Goal: Transaction & Acquisition: Book appointment/travel/reservation

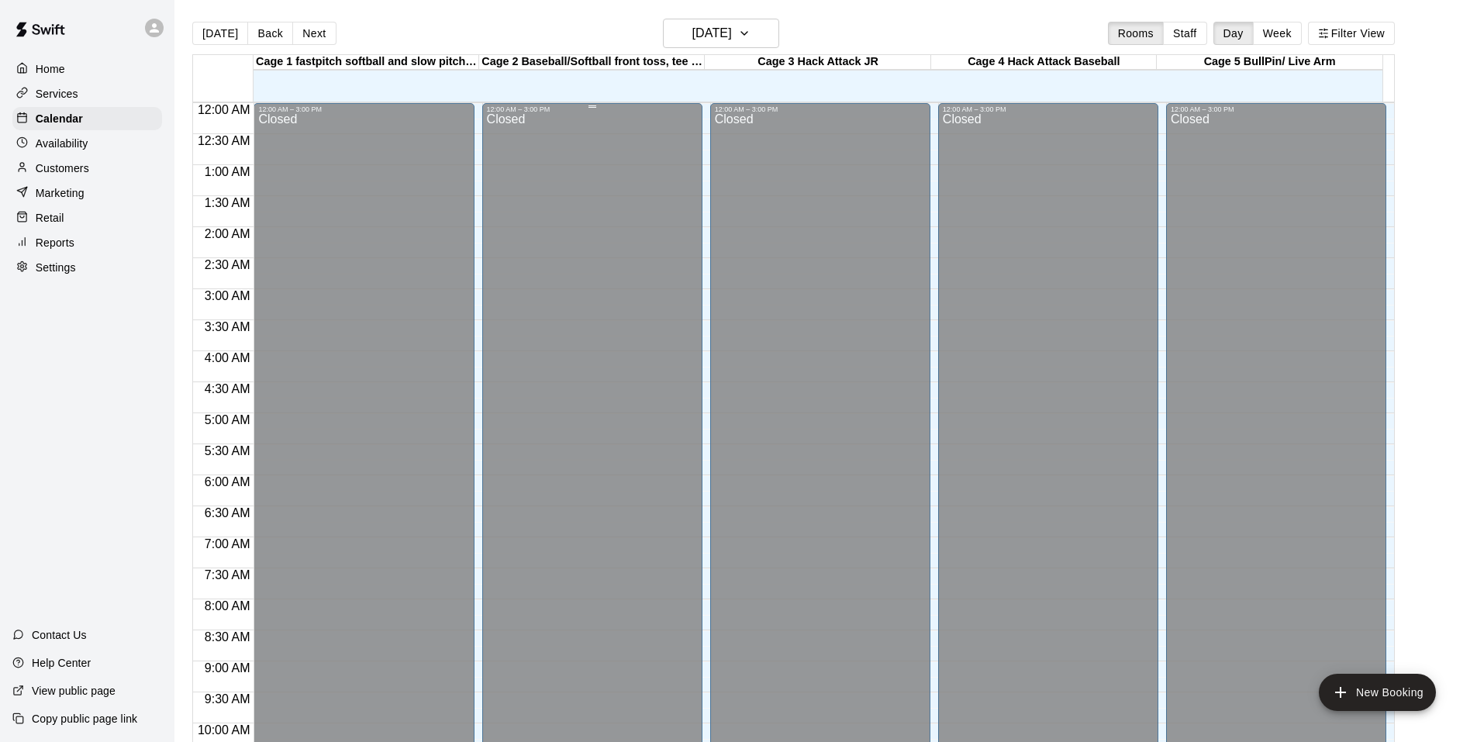
scroll to position [465, 0]
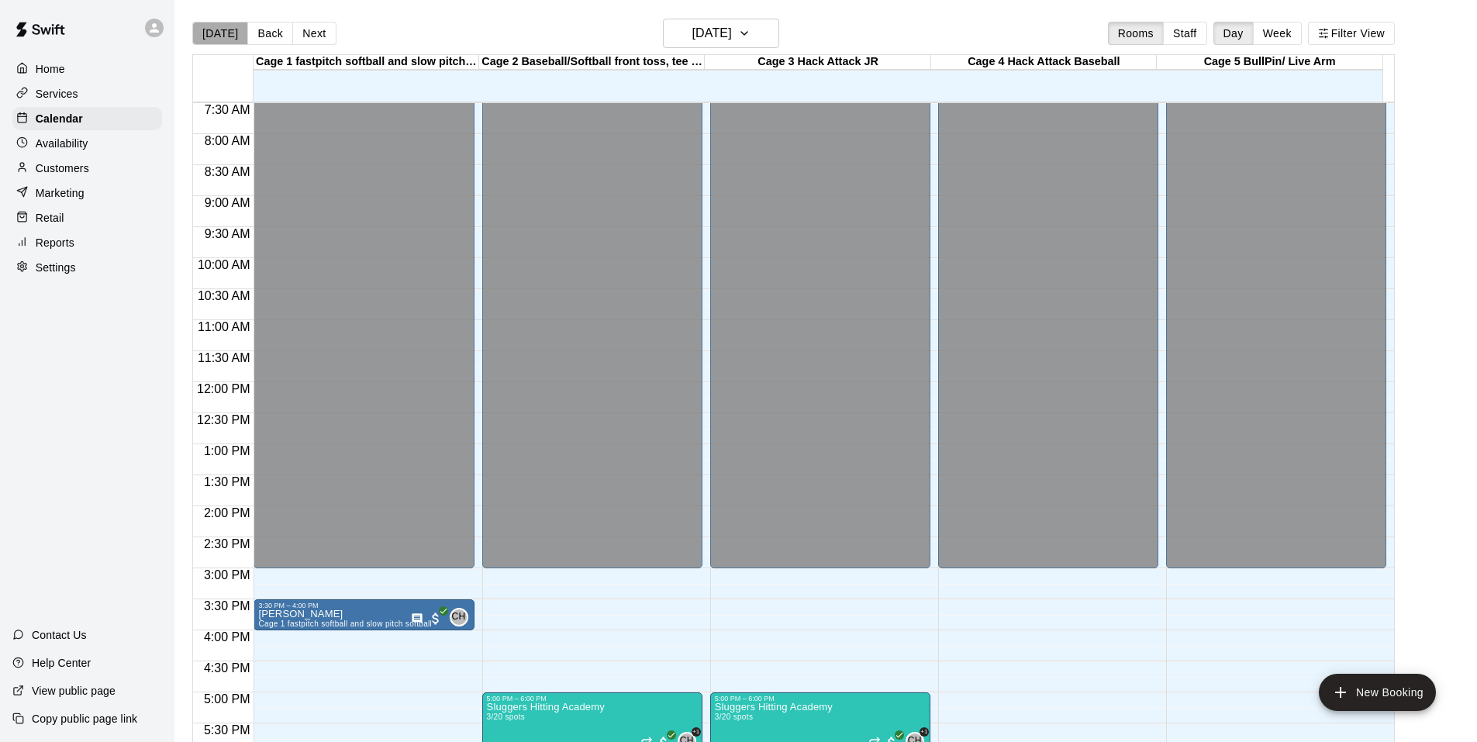
click at [226, 29] on button "[DATE]" at bounding box center [220, 33] width 56 height 23
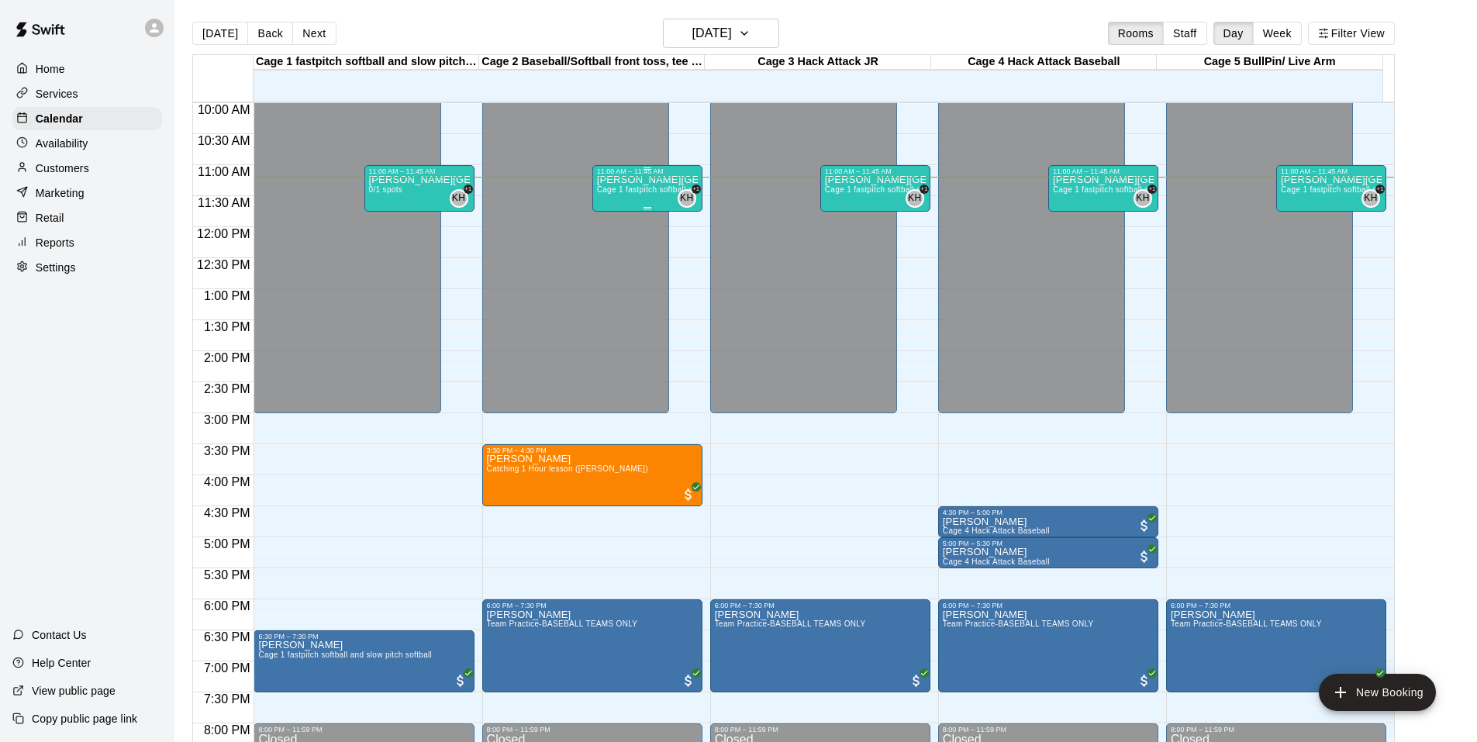
scroll to position [543, 0]
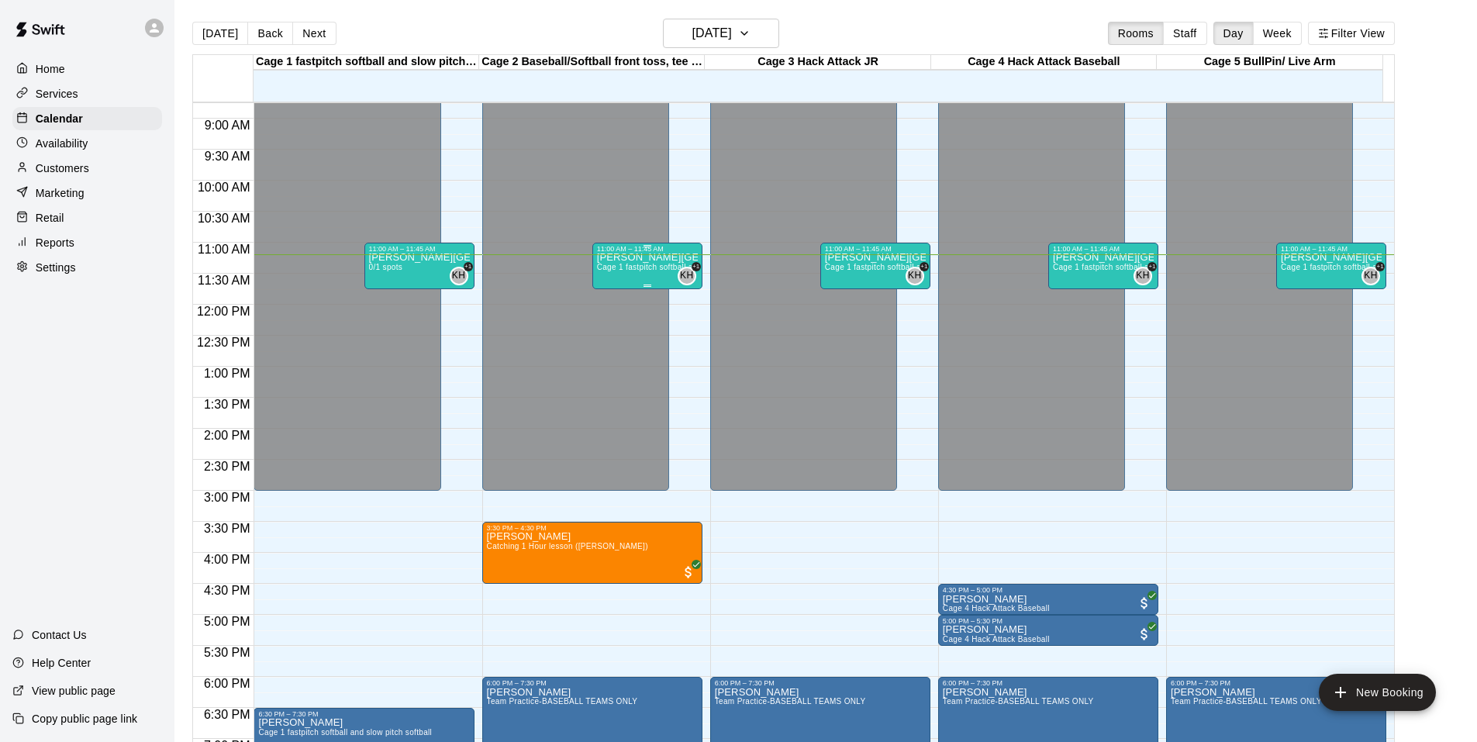
click at [623, 257] on p "[PERSON_NAME][GEOGRAPHIC_DATA]" at bounding box center [647, 257] width 101 height 0
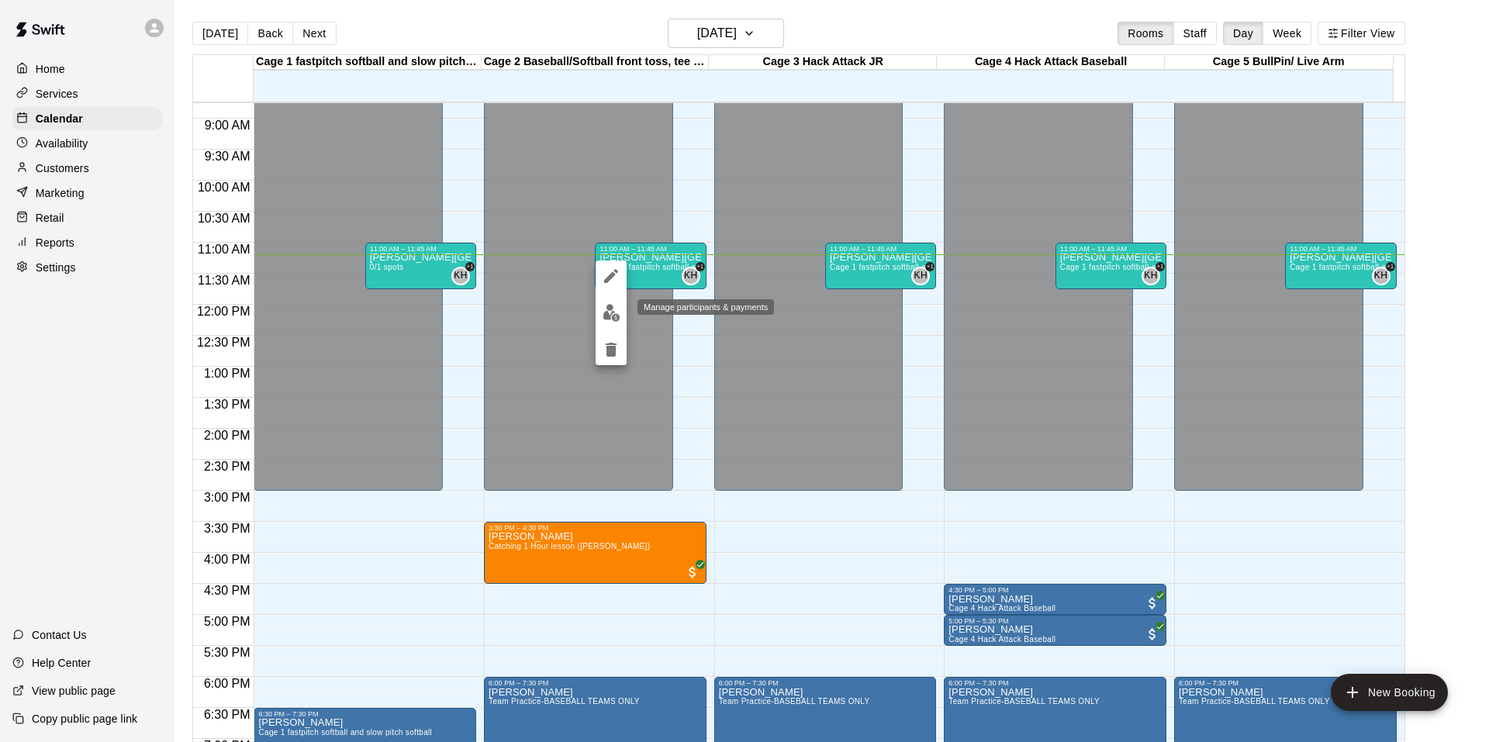
click at [612, 309] on img "edit" at bounding box center [612, 313] width 18 height 18
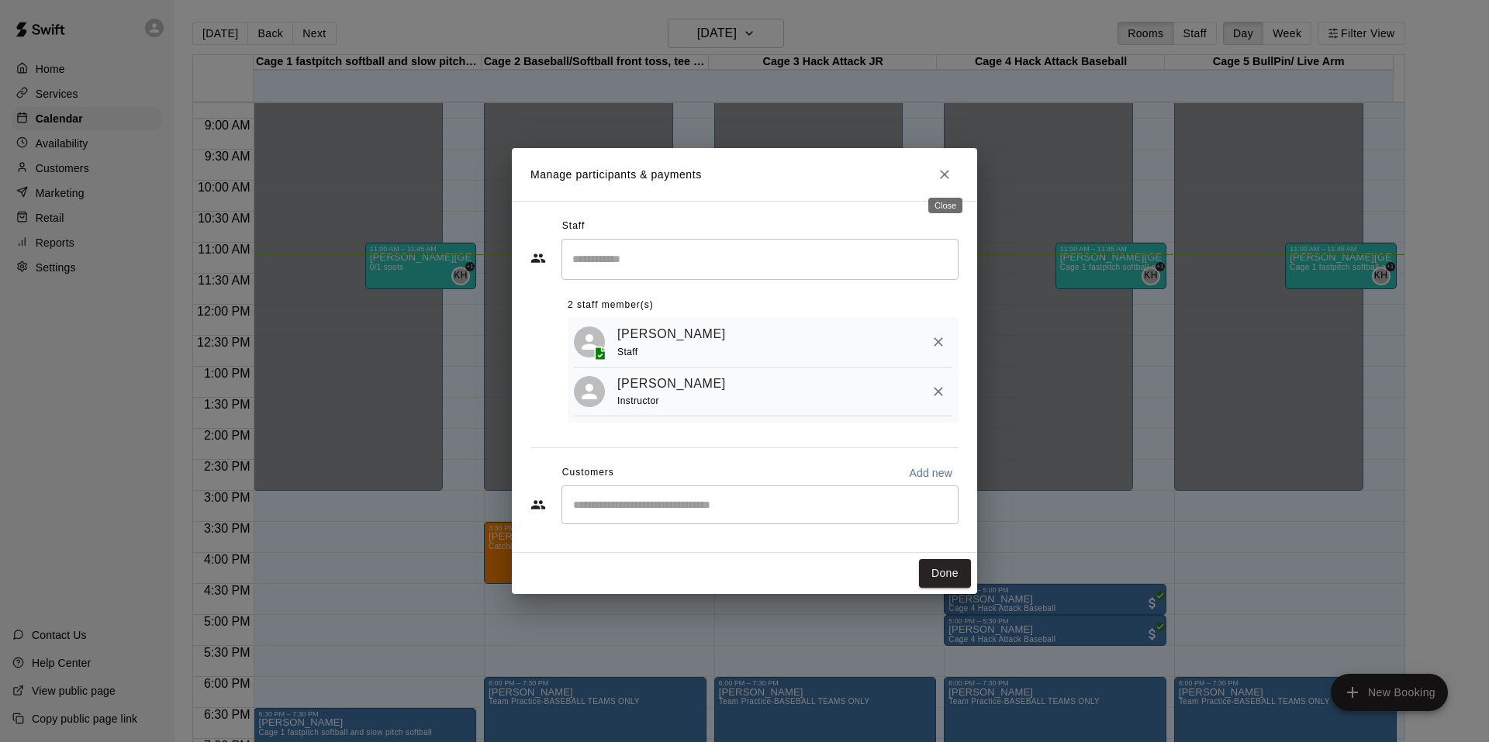
click at [947, 164] on button "Close" at bounding box center [945, 175] width 28 height 28
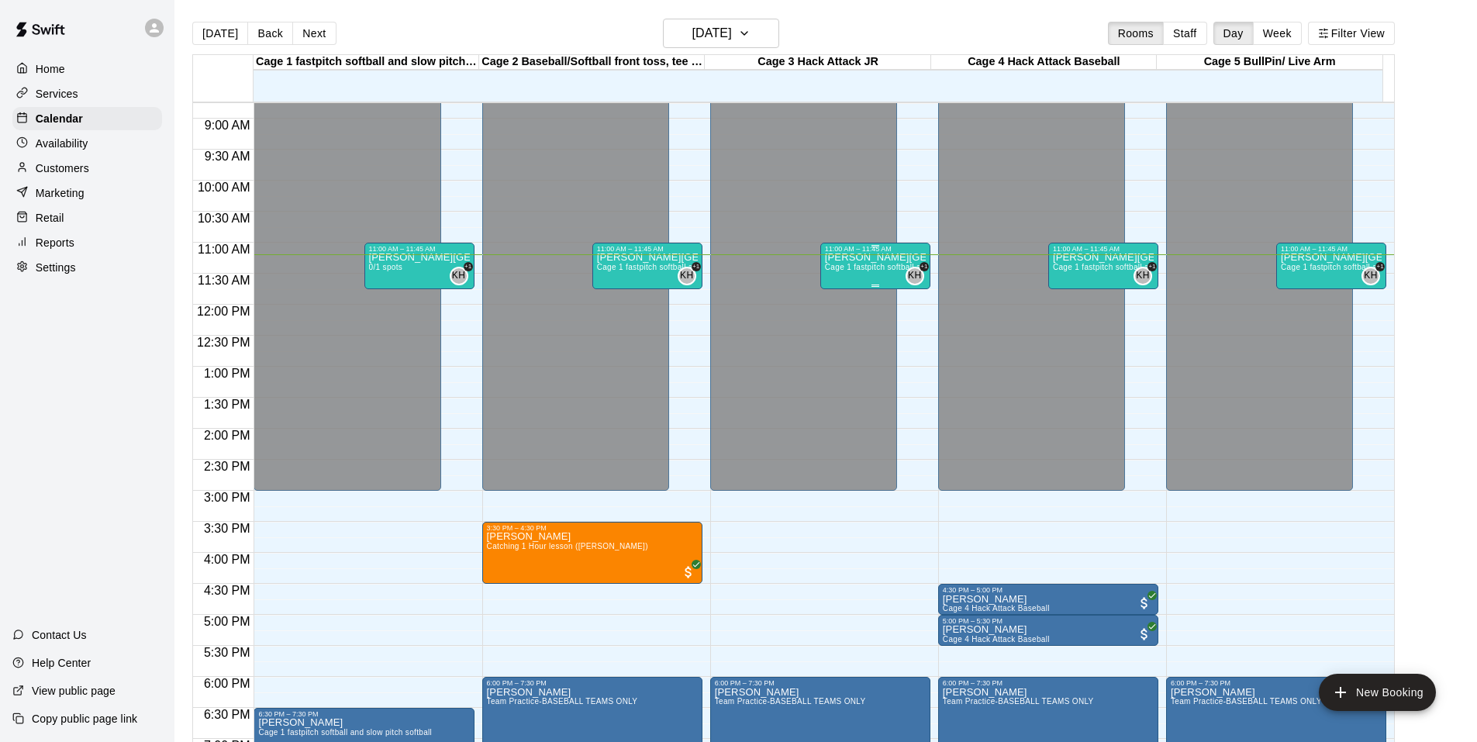
click at [862, 265] on span "Cage 1 fastpitch softball and slow pitch softball, Cage 2 Baseball/Softball fro…" at bounding box center [1172, 267] width 695 height 9
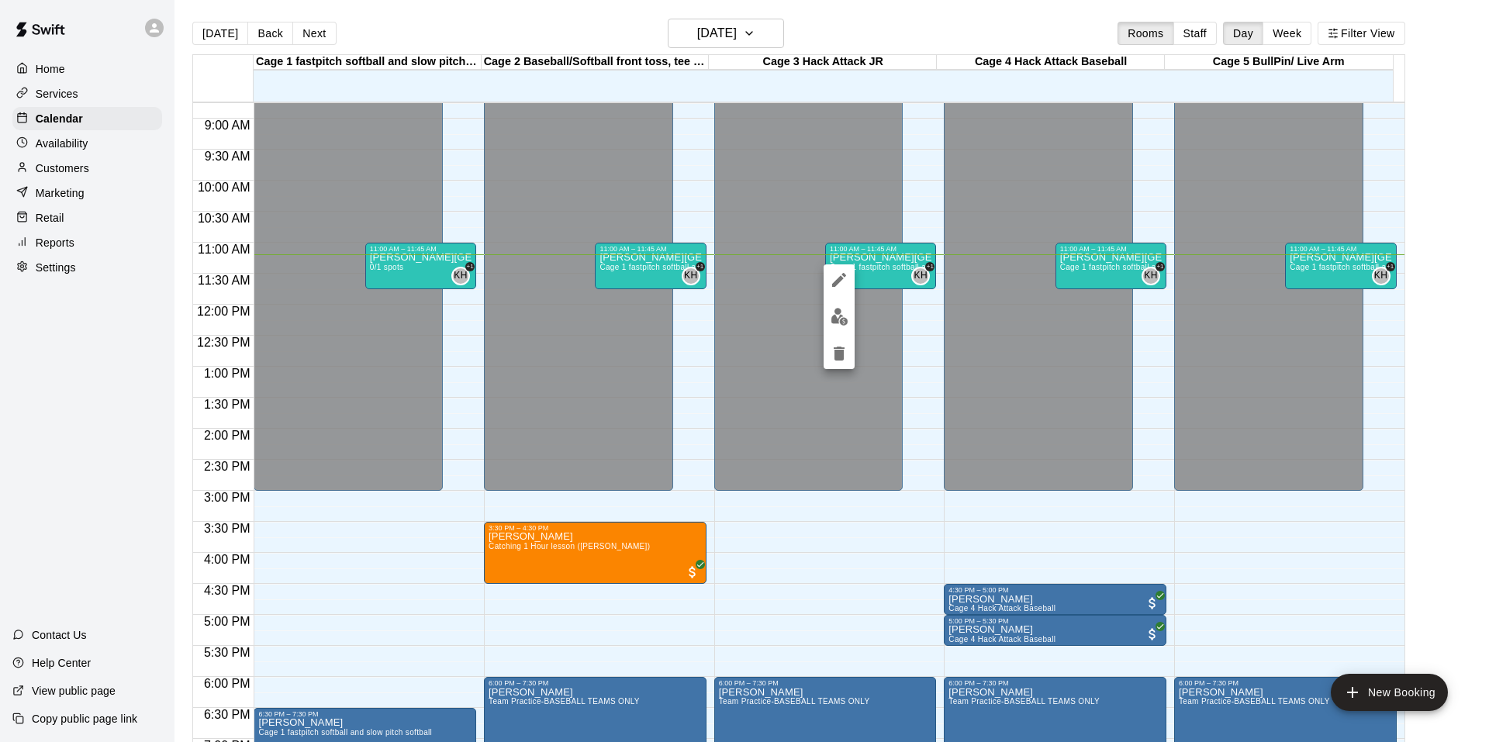
click at [824, 313] on button "edit" at bounding box center [839, 317] width 31 height 30
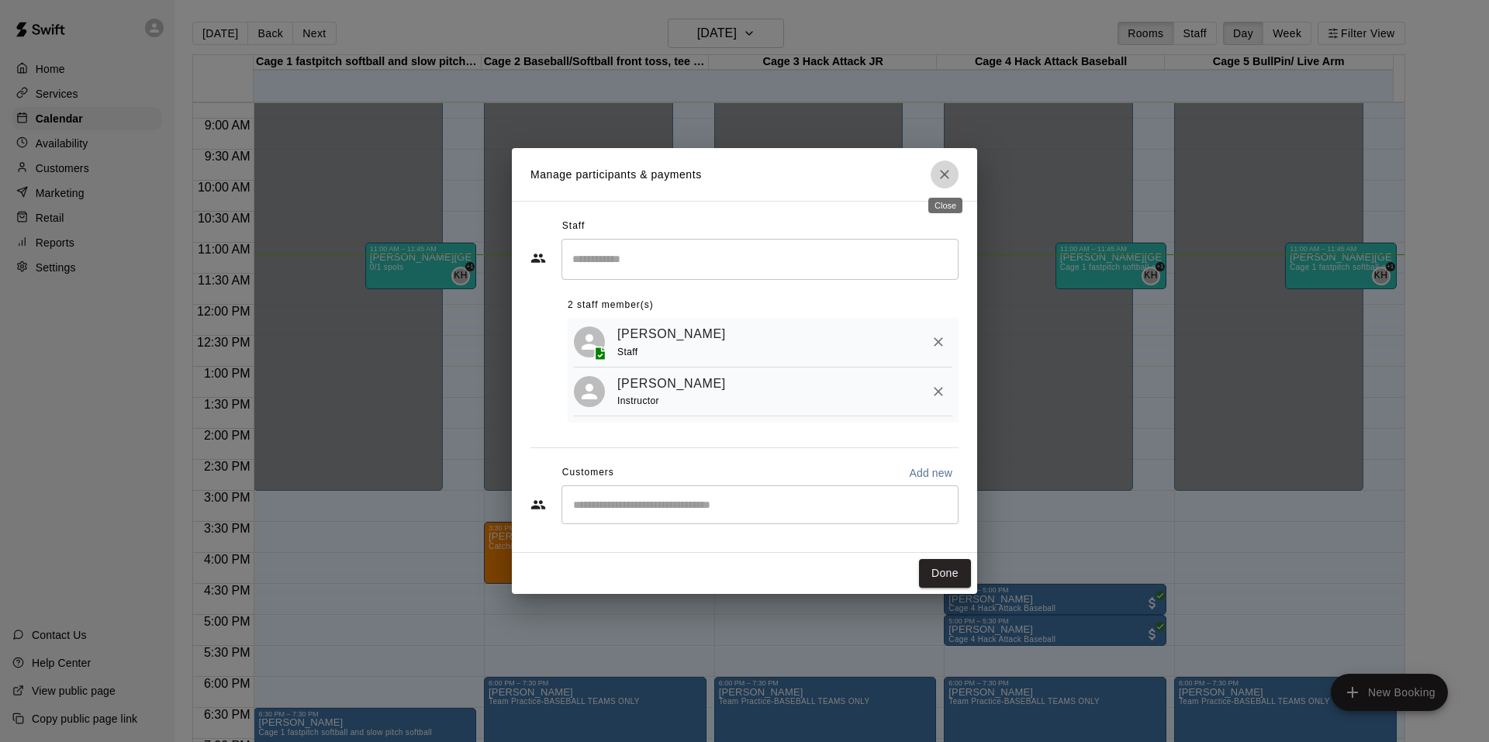
click at [945, 177] on icon "Close" at bounding box center [945, 175] width 16 height 16
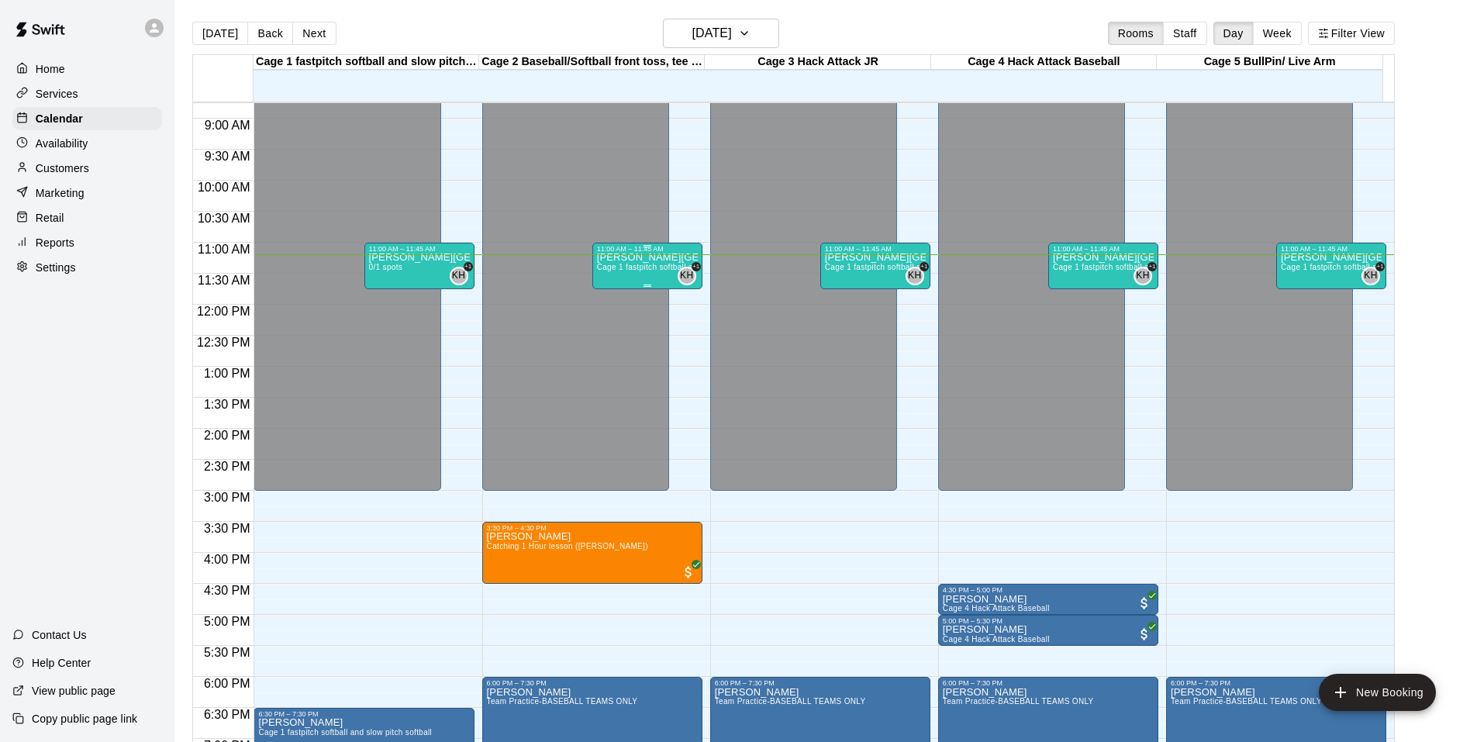
click at [643, 269] on span "Cage 1 fastpitch softball and slow pitch softball, Cage 2 Baseball/Softball fro…" at bounding box center [944, 267] width 695 height 9
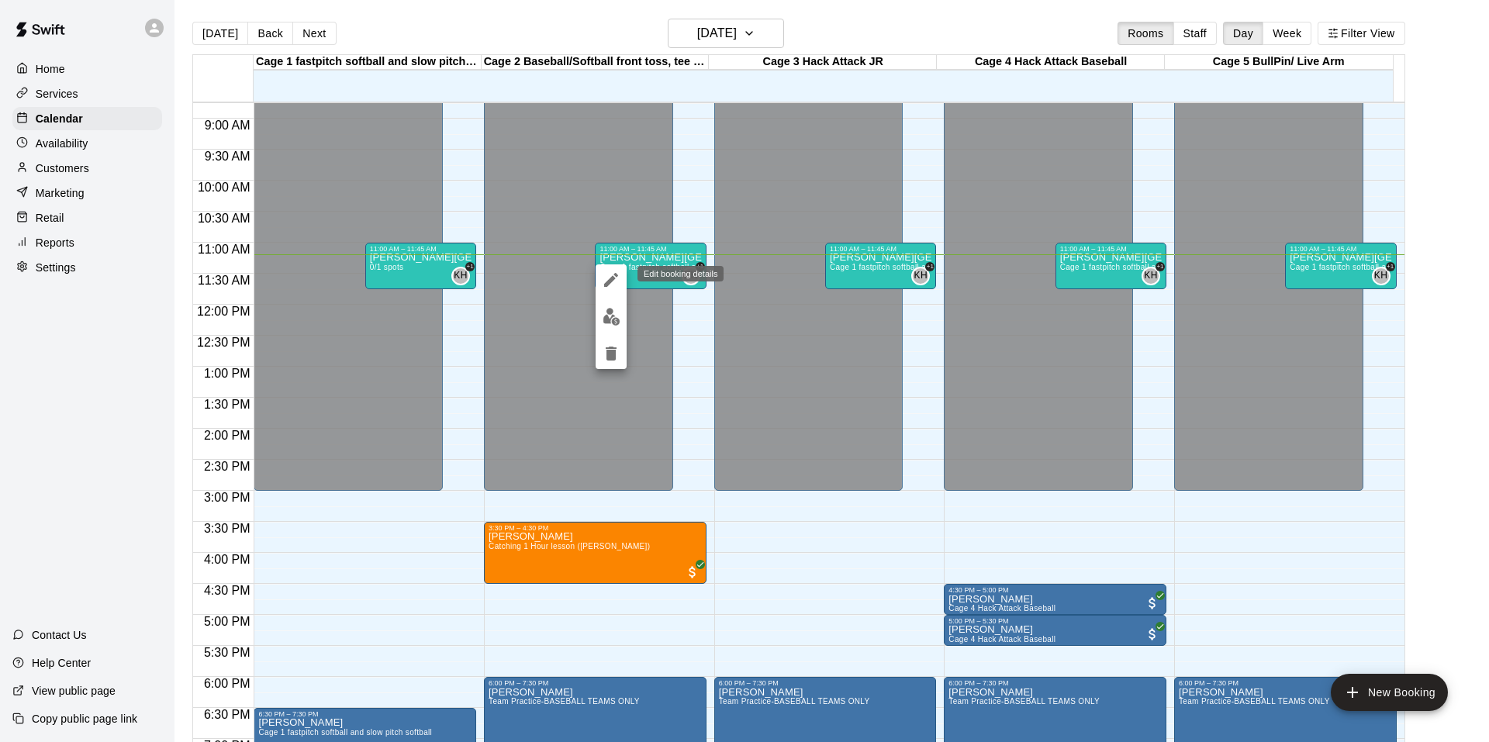
click at [622, 276] on button "edit" at bounding box center [611, 279] width 31 height 31
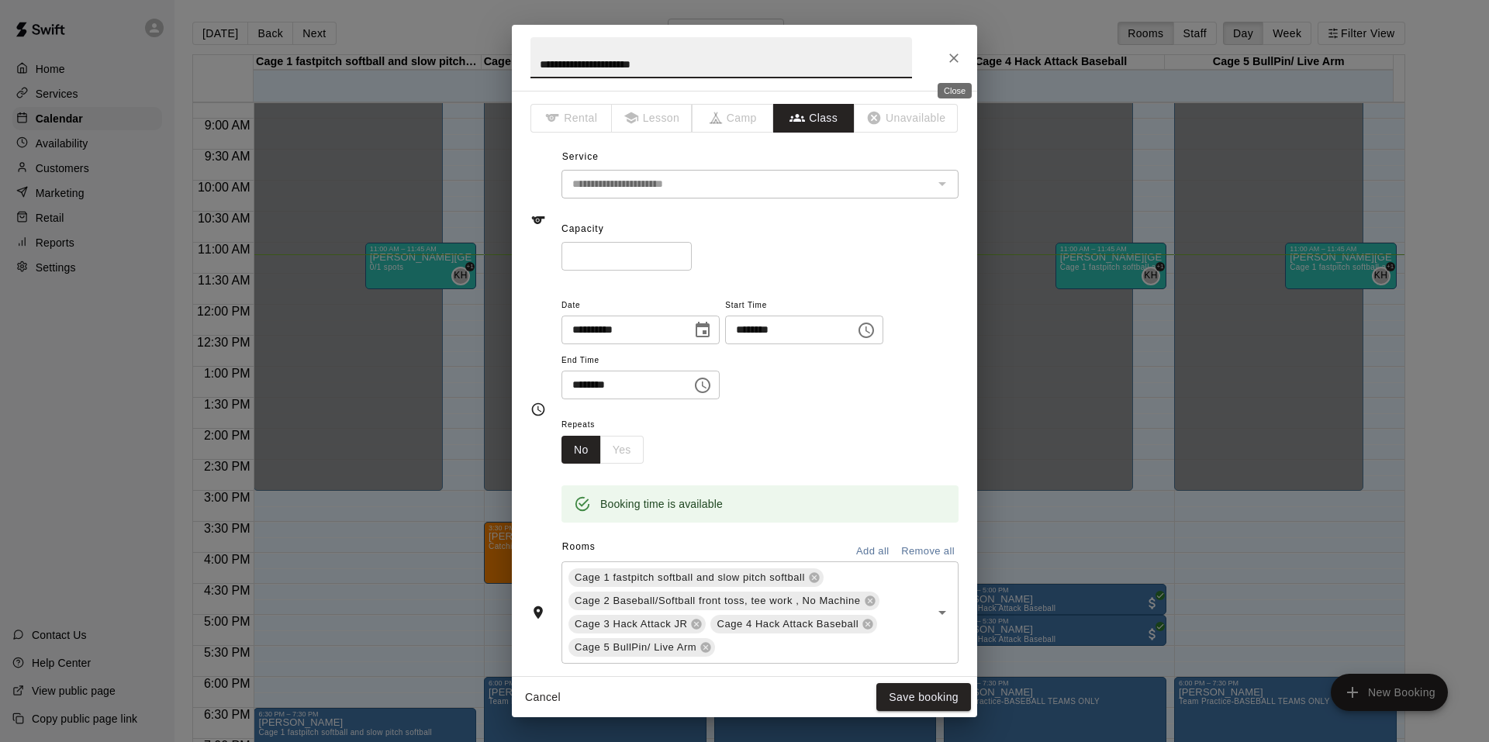
click at [947, 64] on icon "Close" at bounding box center [954, 58] width 16 height 16
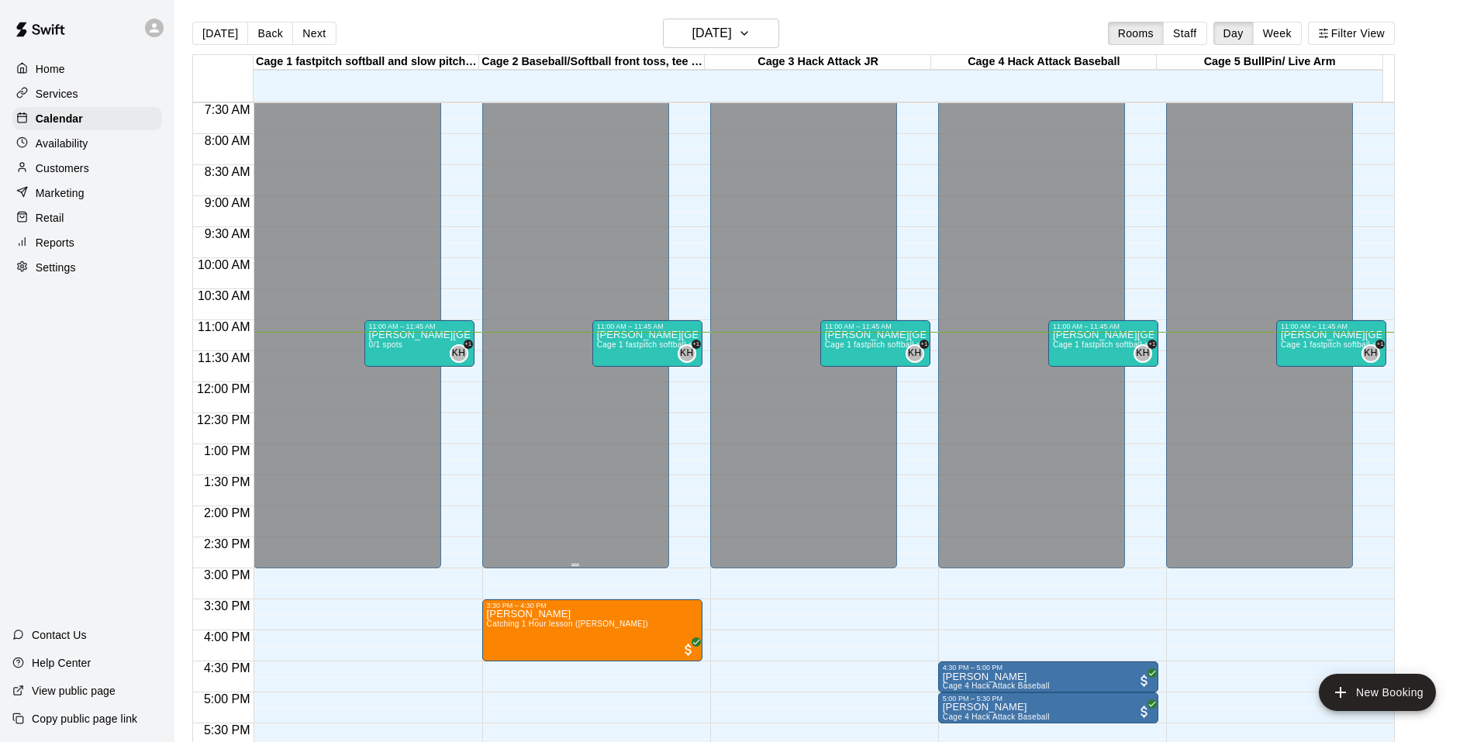
scroll to position [388, 0]
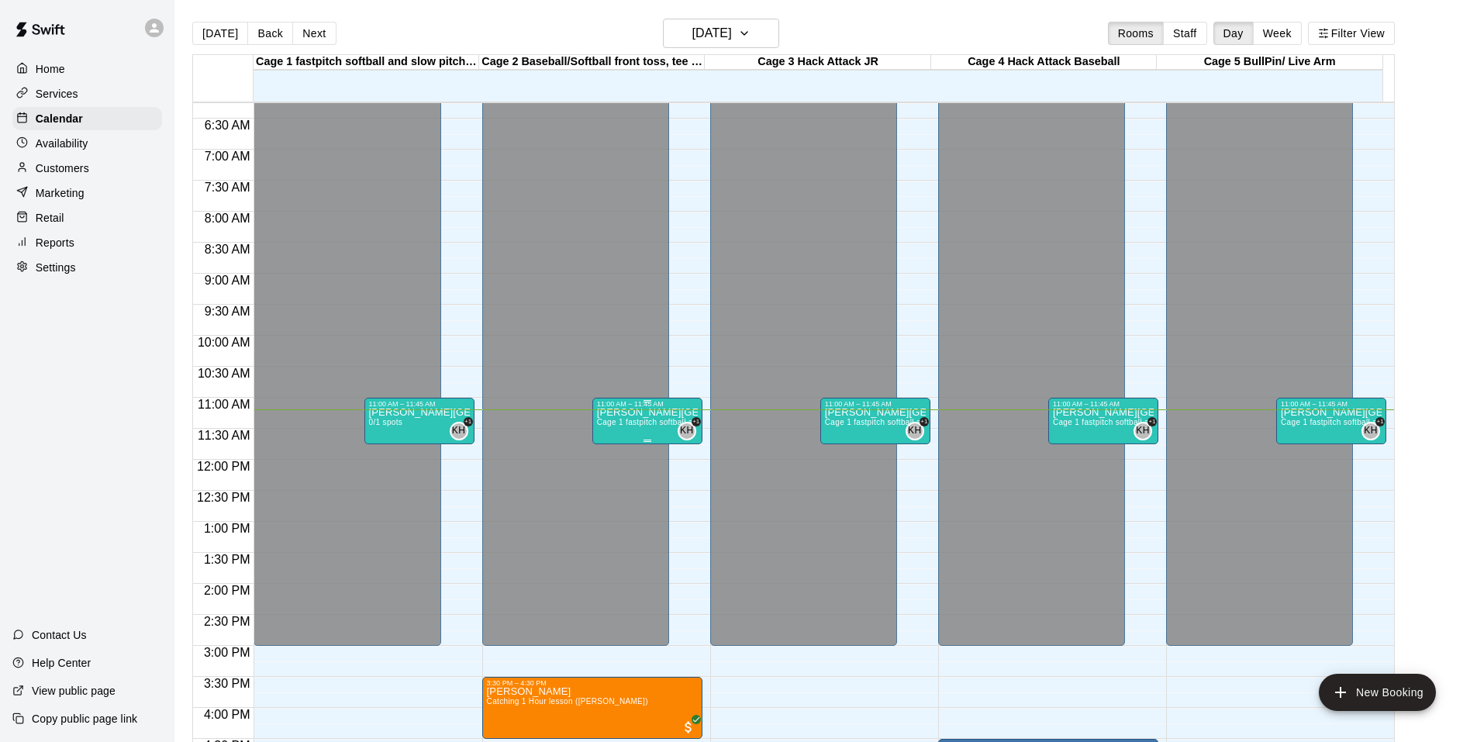
click at [638, 413] on p "[PERSON_NAME][GEOGRAPHIC_DATA]" at bounding box center [647, 413] width 101 height 0
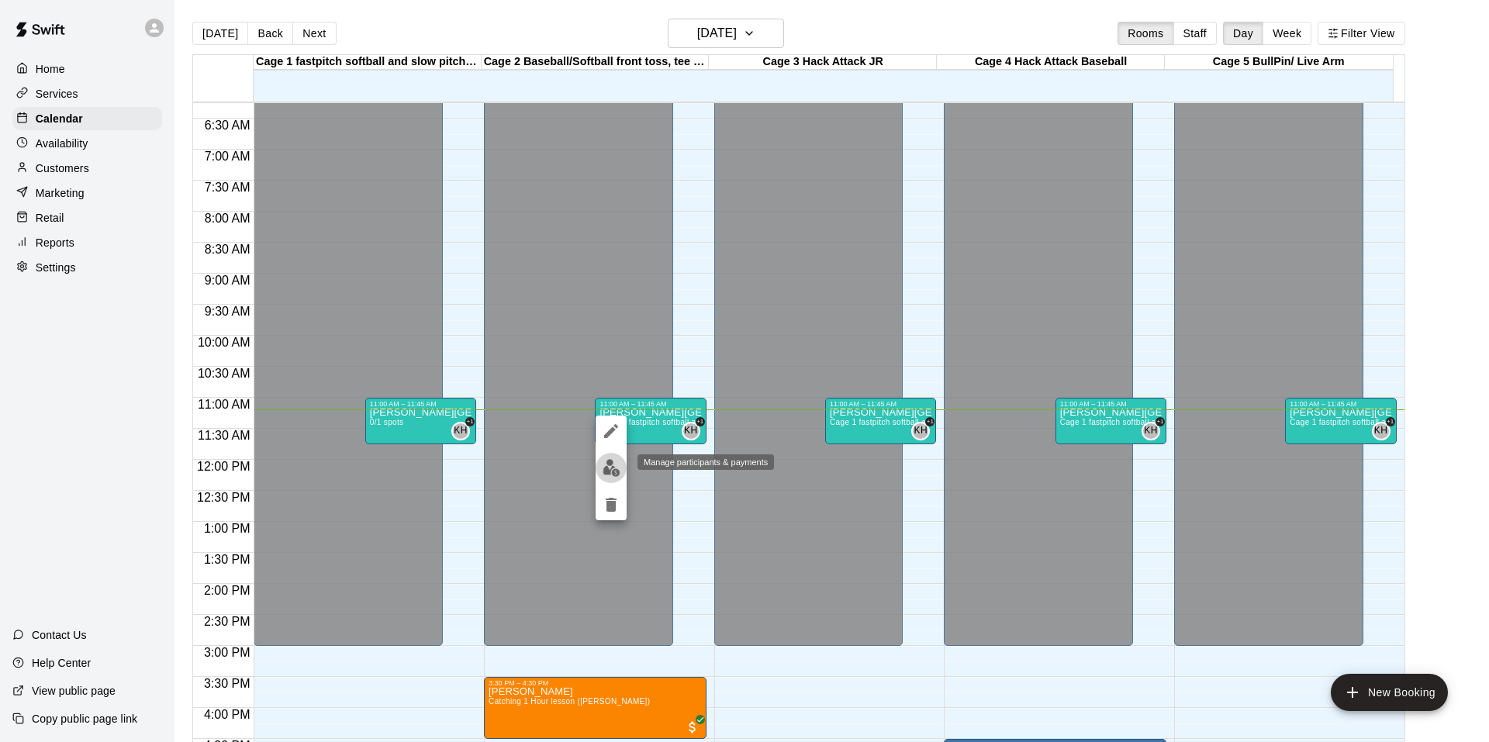
click at [620, 467] on button "edit" at bounding box center [611, 468] width 31 height 30
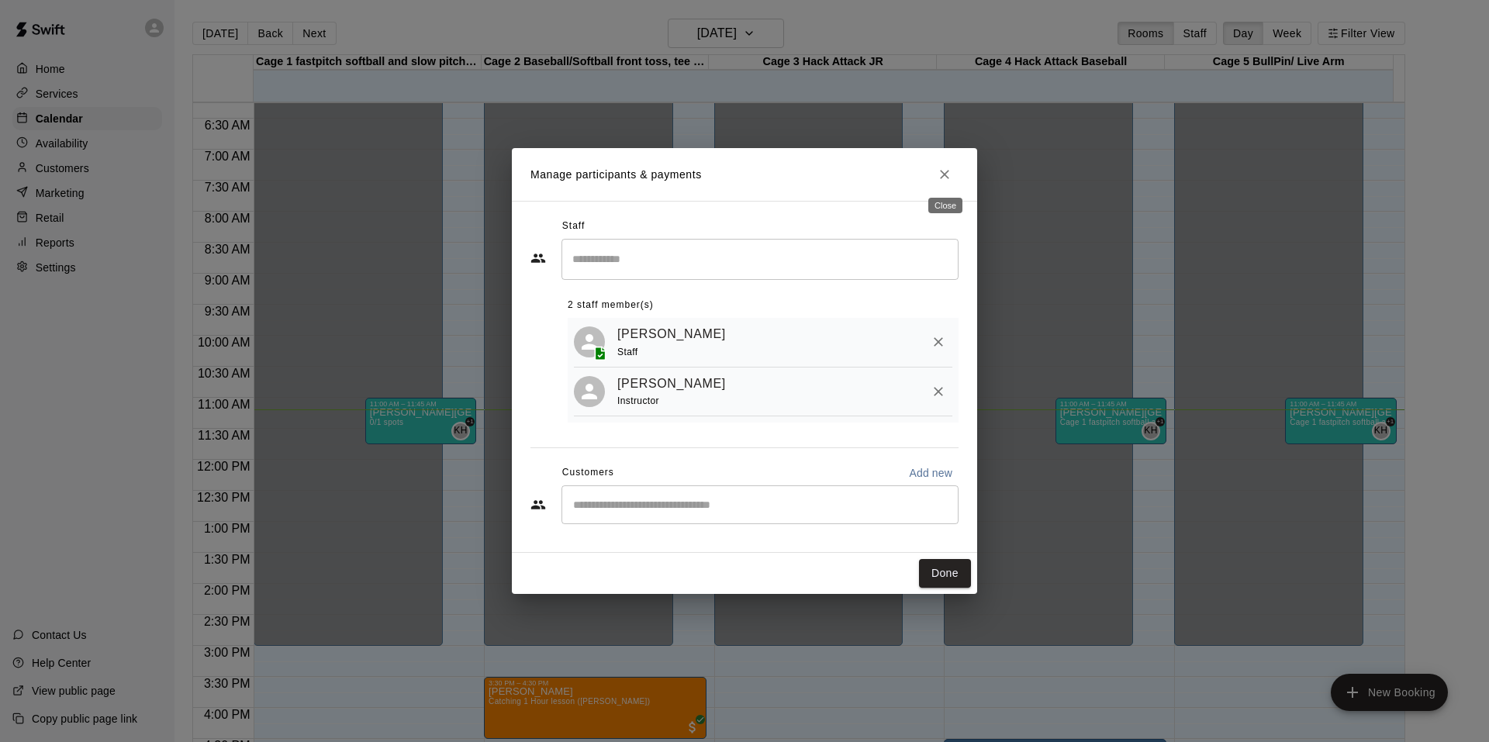
click at [941, 167] on icon "Close" at bounding box center [945, 175] width 16 height 16
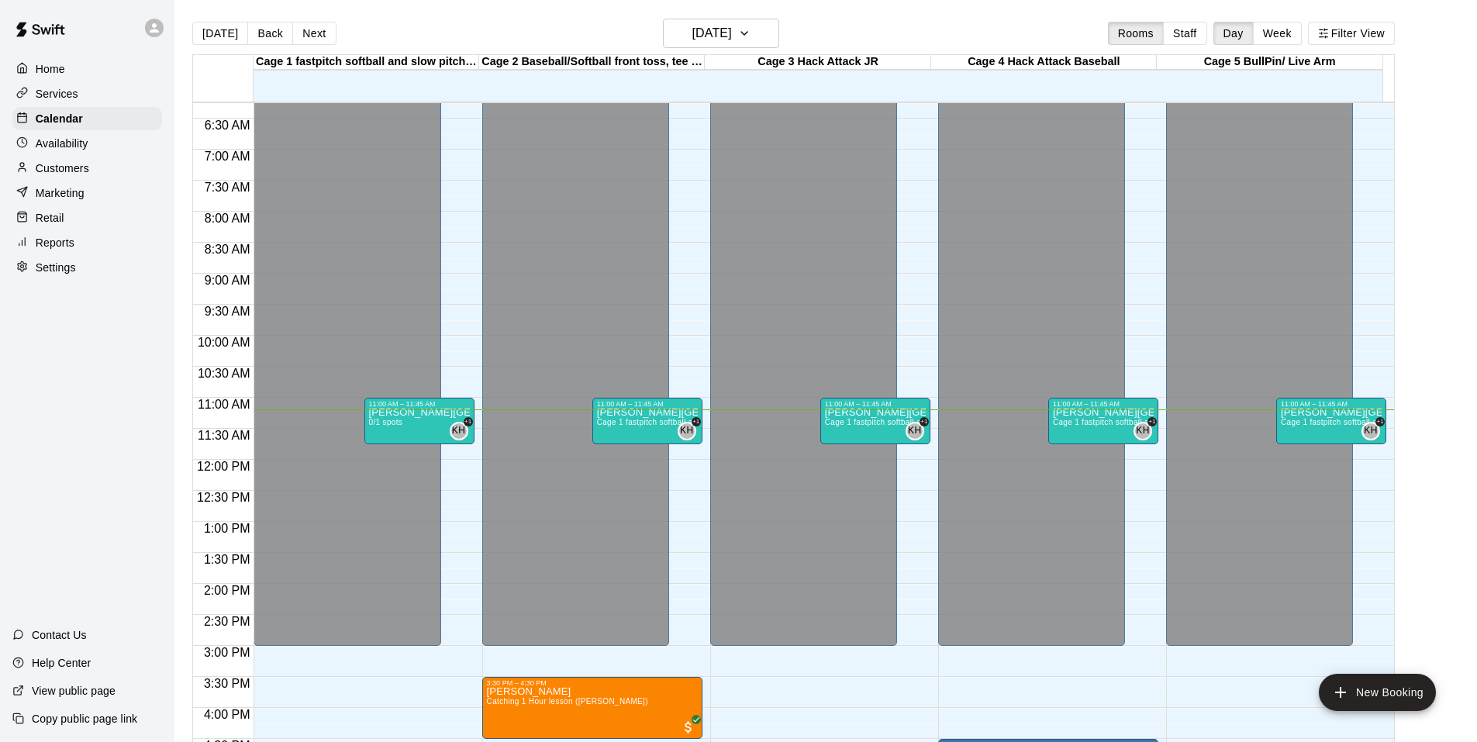
click at [68, 340] on div "Home Services Calendar Availability Customers Marketing Retail Reports Settings…" at bounding box center [87, 371] width 174 height 742
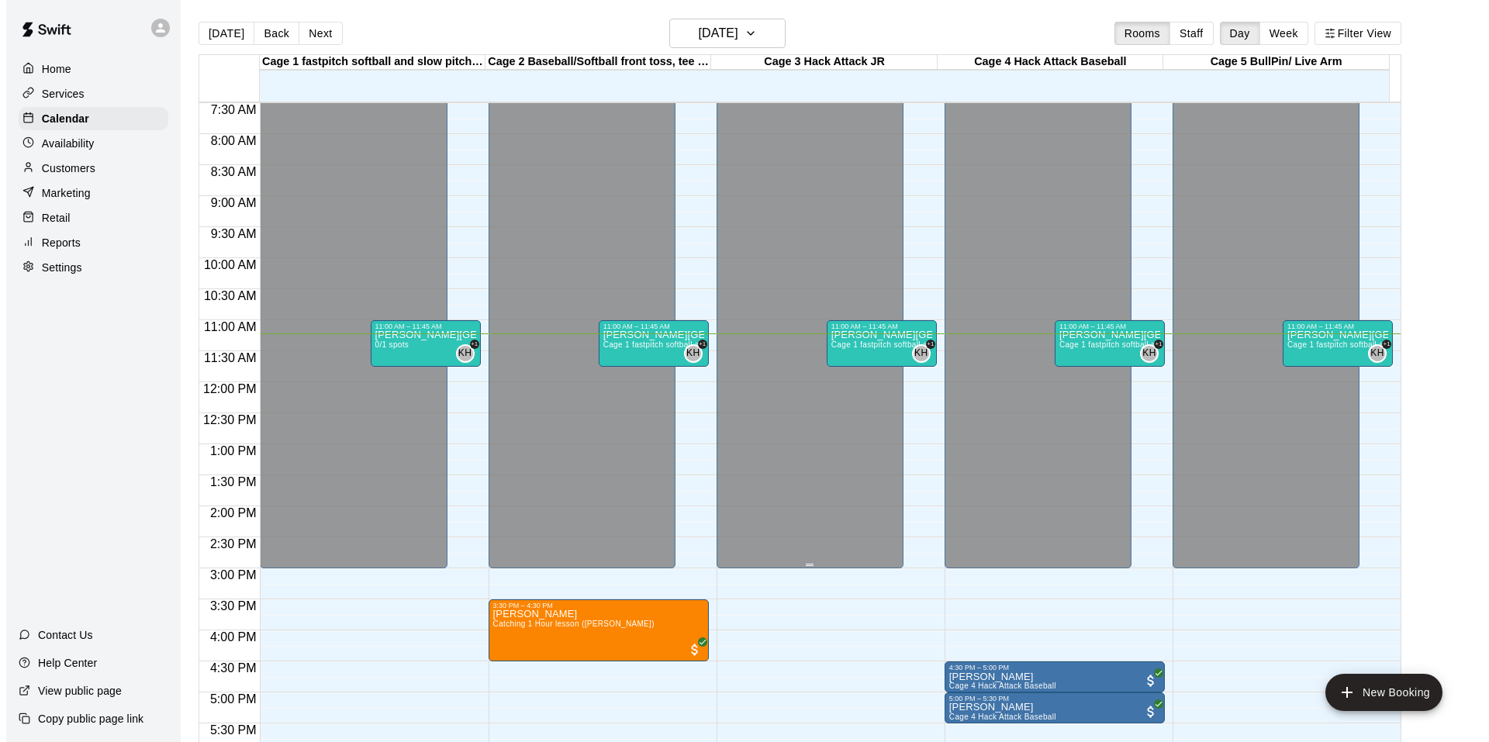
scroll to position [620, 0]
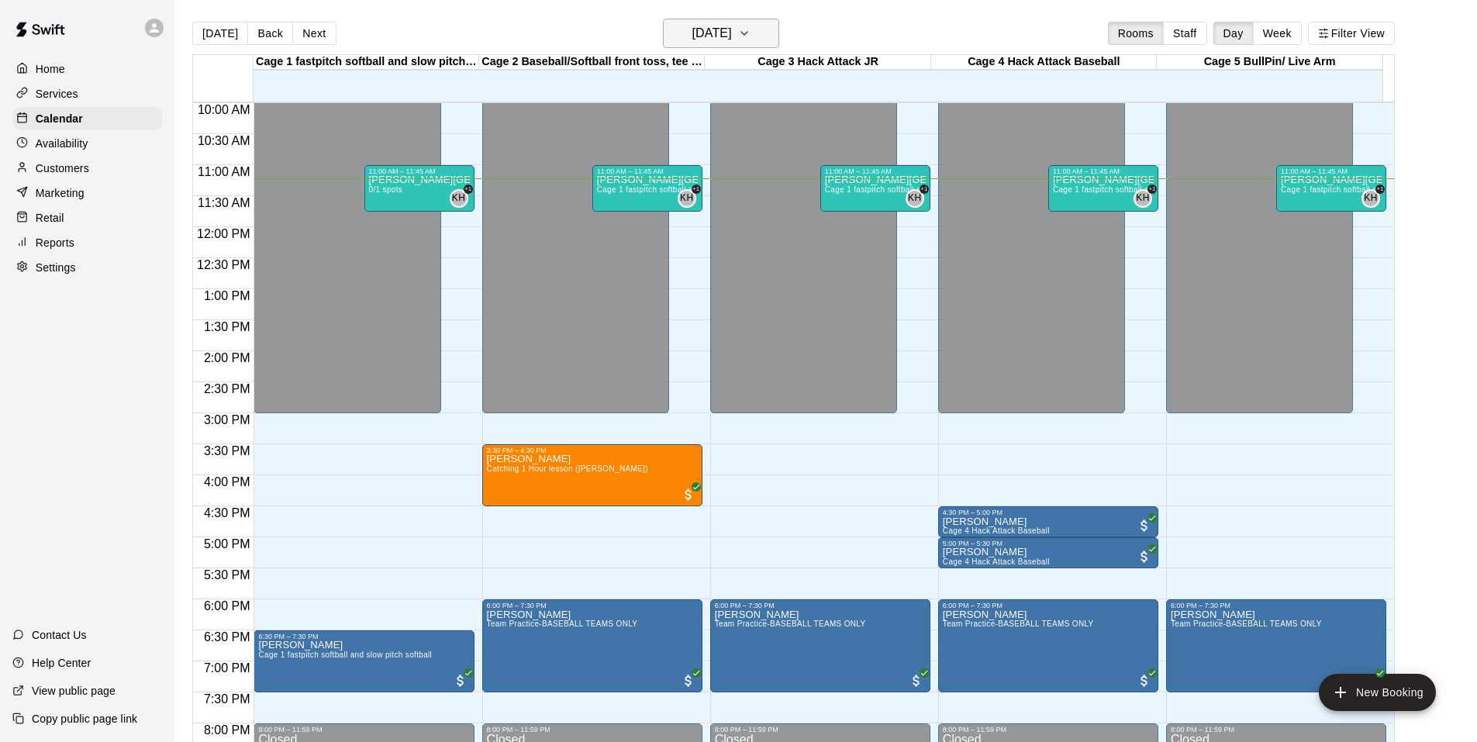
click at [693, 28] on h6 "[DATE]" at bounding box center [713, 33] width 40 height 22
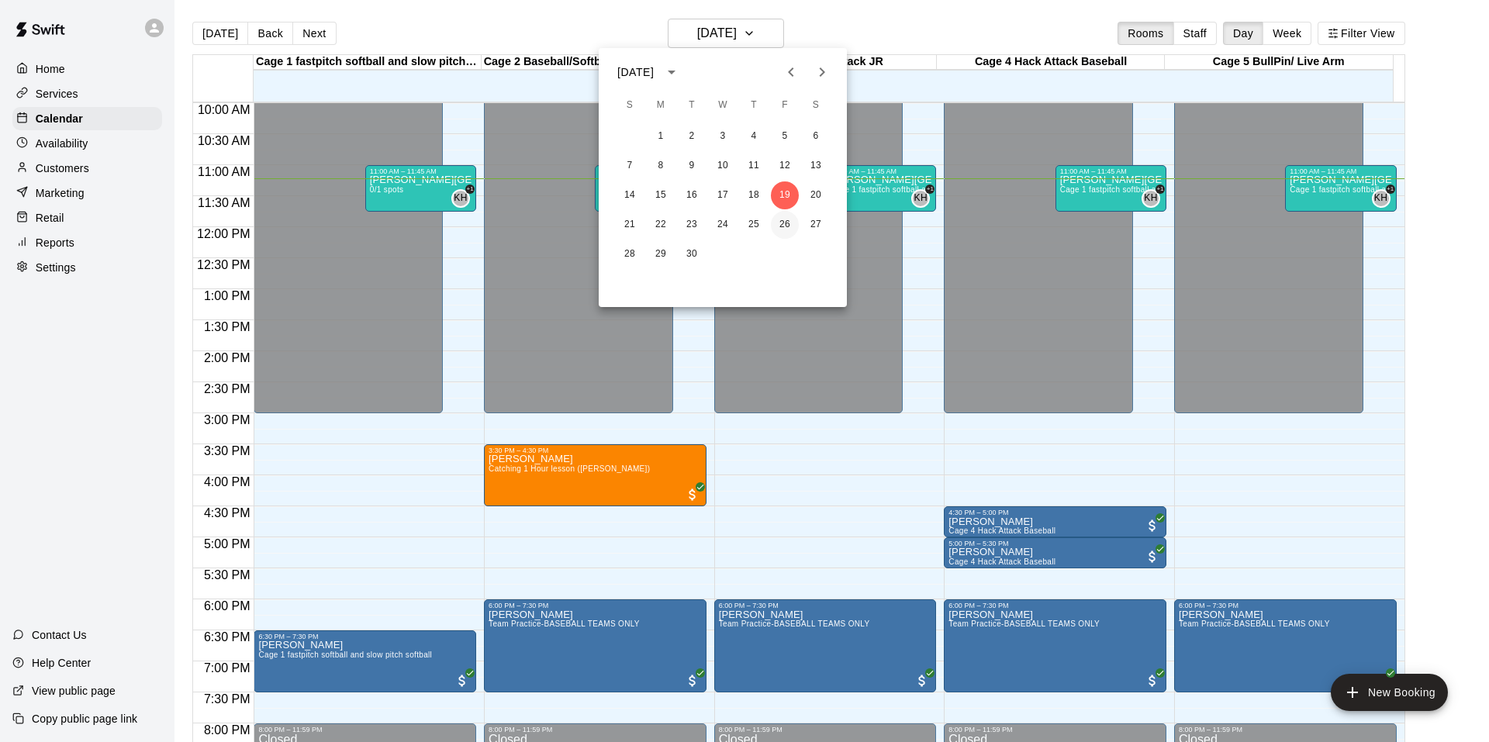
click at [789, 221] on button "26" at bounding box center [785, 225] width 28 height 28
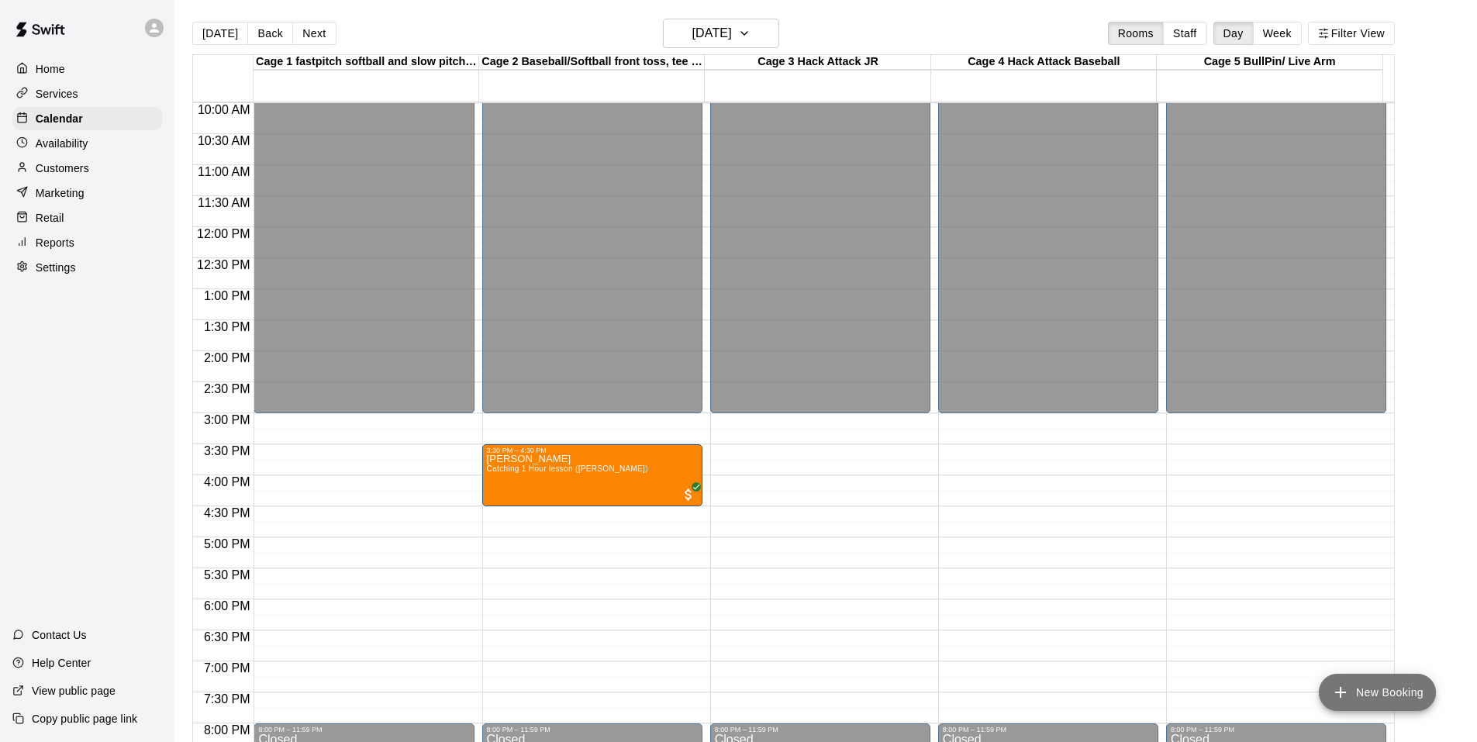
click at [1418, 689] on button "New Booking" at bounding box center [1377, 692] width 117 height 37
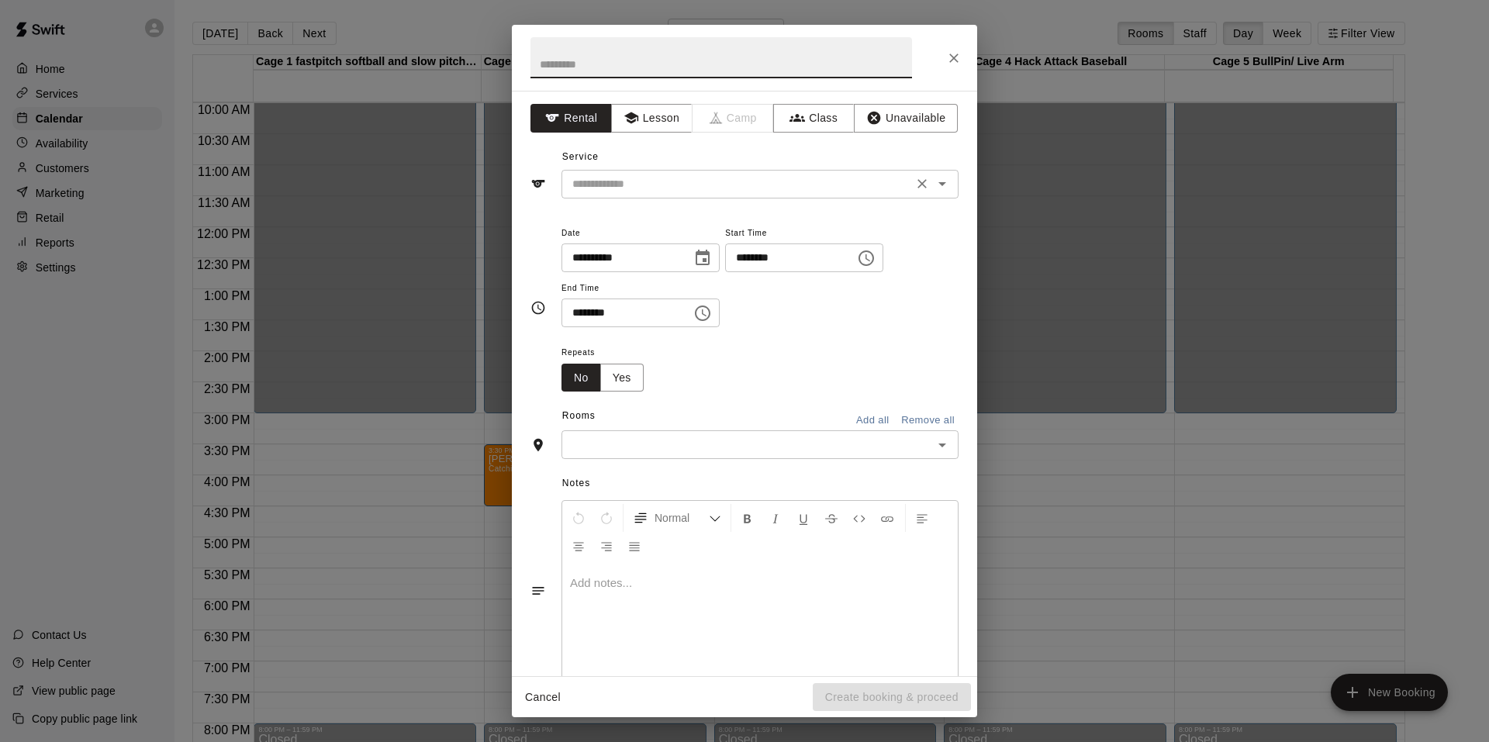
click at [668, 179] on input "text" at bounding box center [737, 183] width 342 height 19
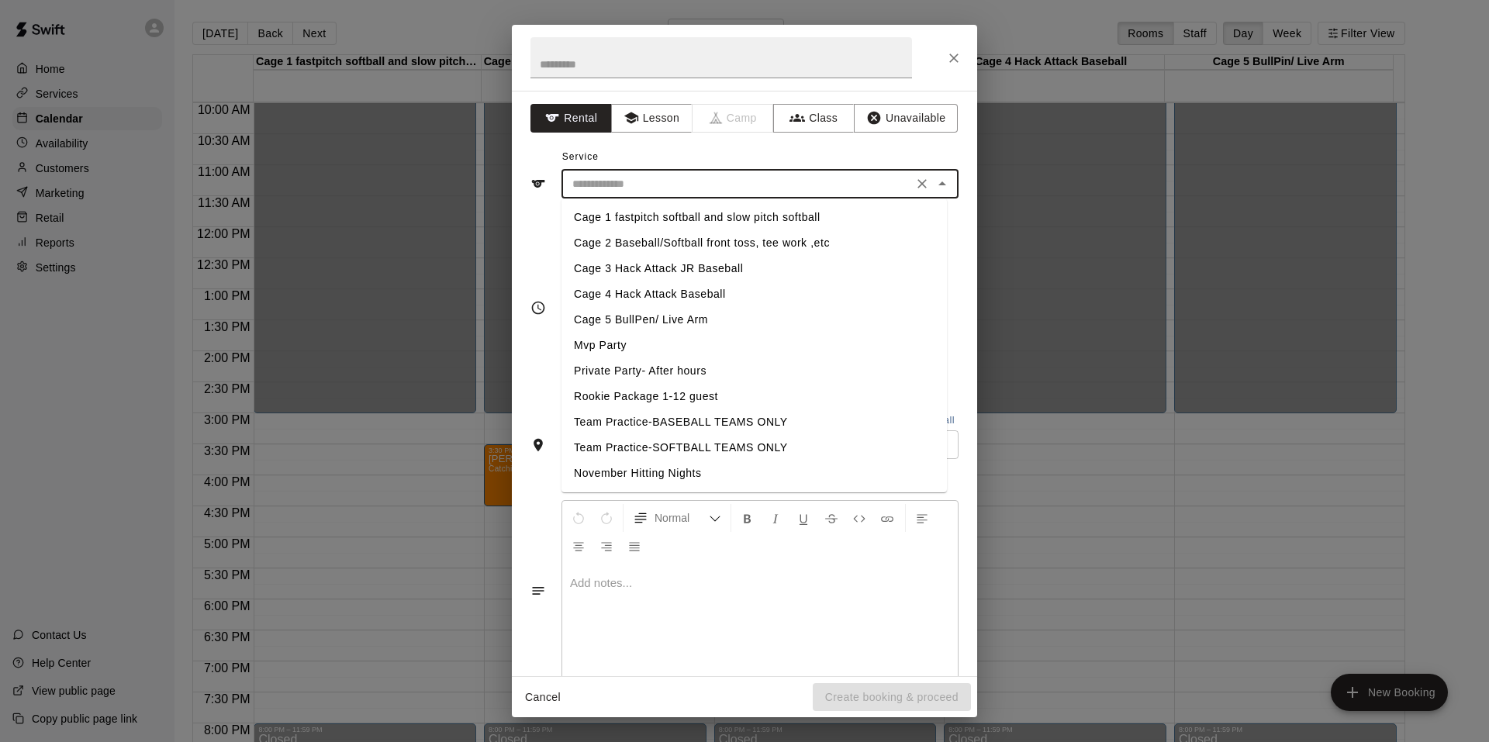
click at [701, 426] on li "Team Practice-BASEBALL TEAMS ONLY" at bounding box center [753, 422] width 385 height 26
type input "**********"
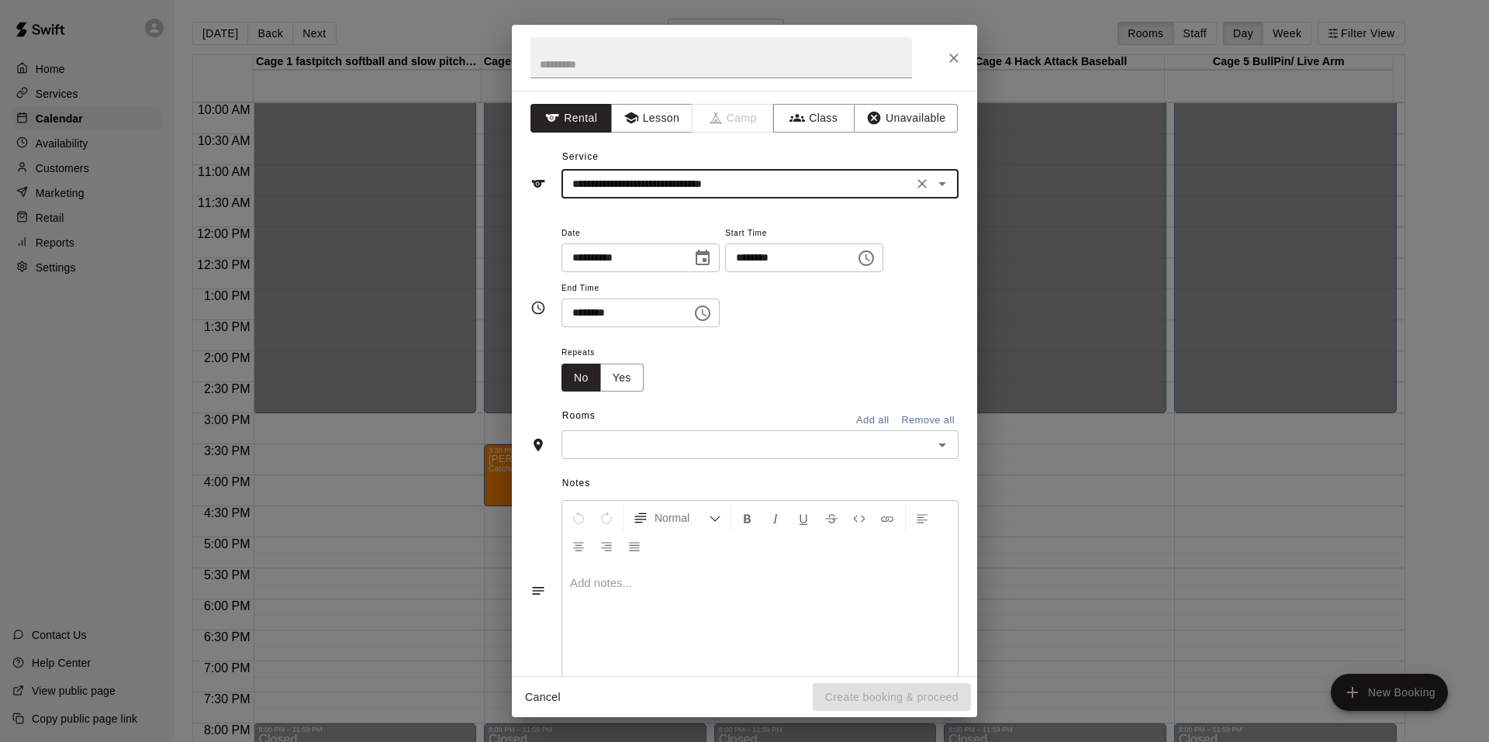
click at [750, 263] on input "********" at bounding box center [784, 258] width 119 height 29
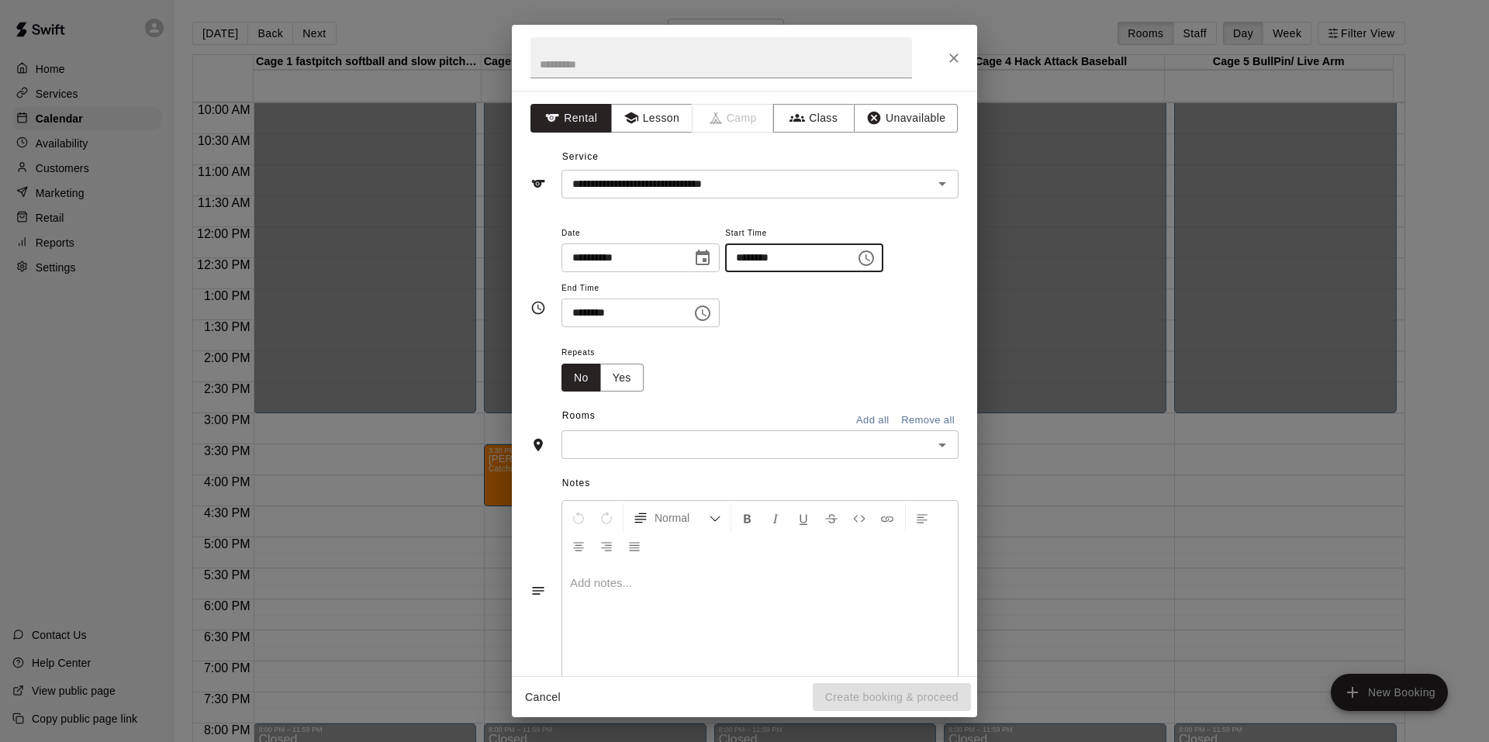
click at [793, 257] on input "********" at bounding box center [784, 258] width 119 height 29
click at [794, 257] on input "********" at bounding box center [784, 258] width 119 height 29
click at [876, 265] on icon "Choose time, selected time is 6:00 AM" at bounding box center [866, 258] width 19 height 19
click at [848, 320] on li "PM" at bounding box center [842, 320] width 37 height 29
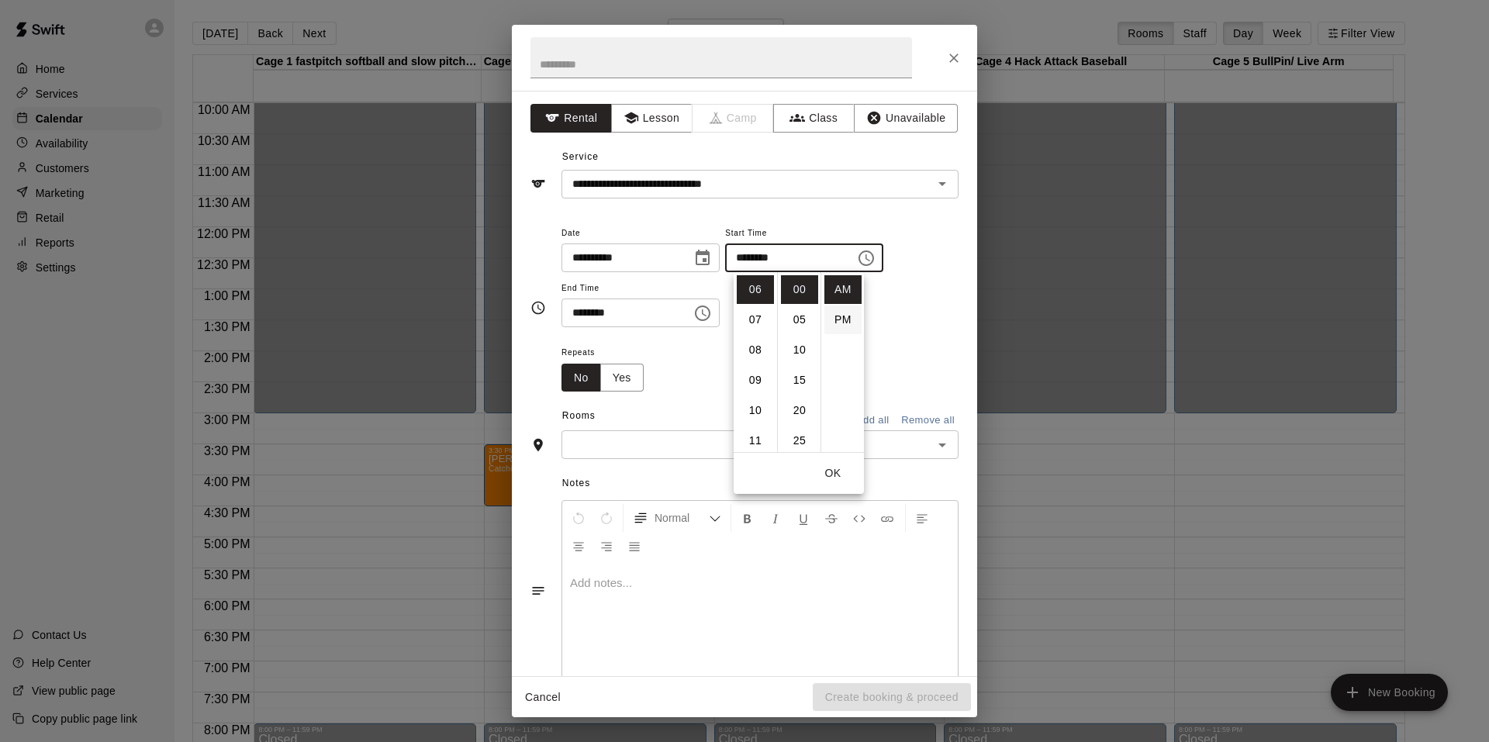
type input "********"
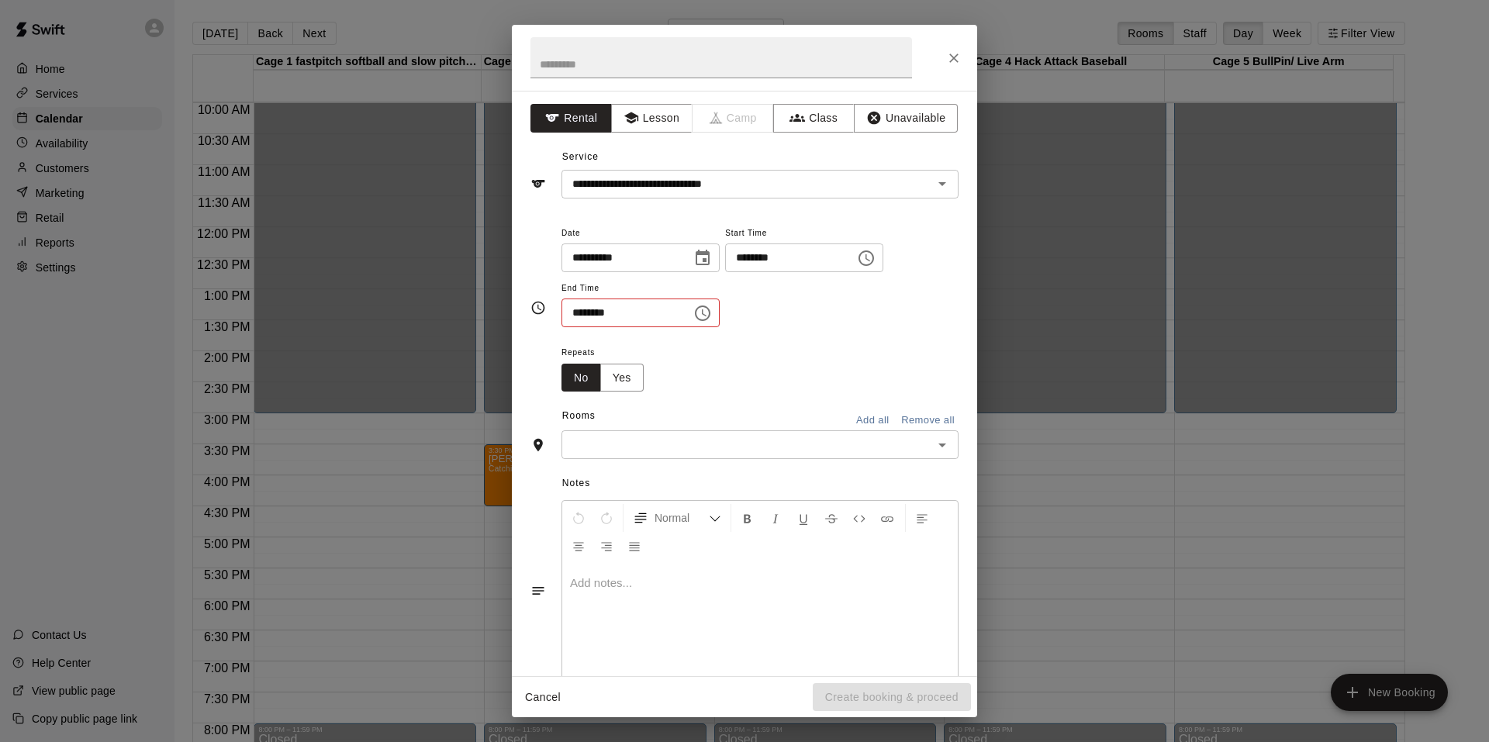
scroll to position [28, 0]
click at [712, 316] on icon "Choose time, selected time is 11:30 AM" at bounding box center [702, 313] width 19 height 19
click at [668, 371] on li "PM" at bounding box center [670, 372] width 37 height 29
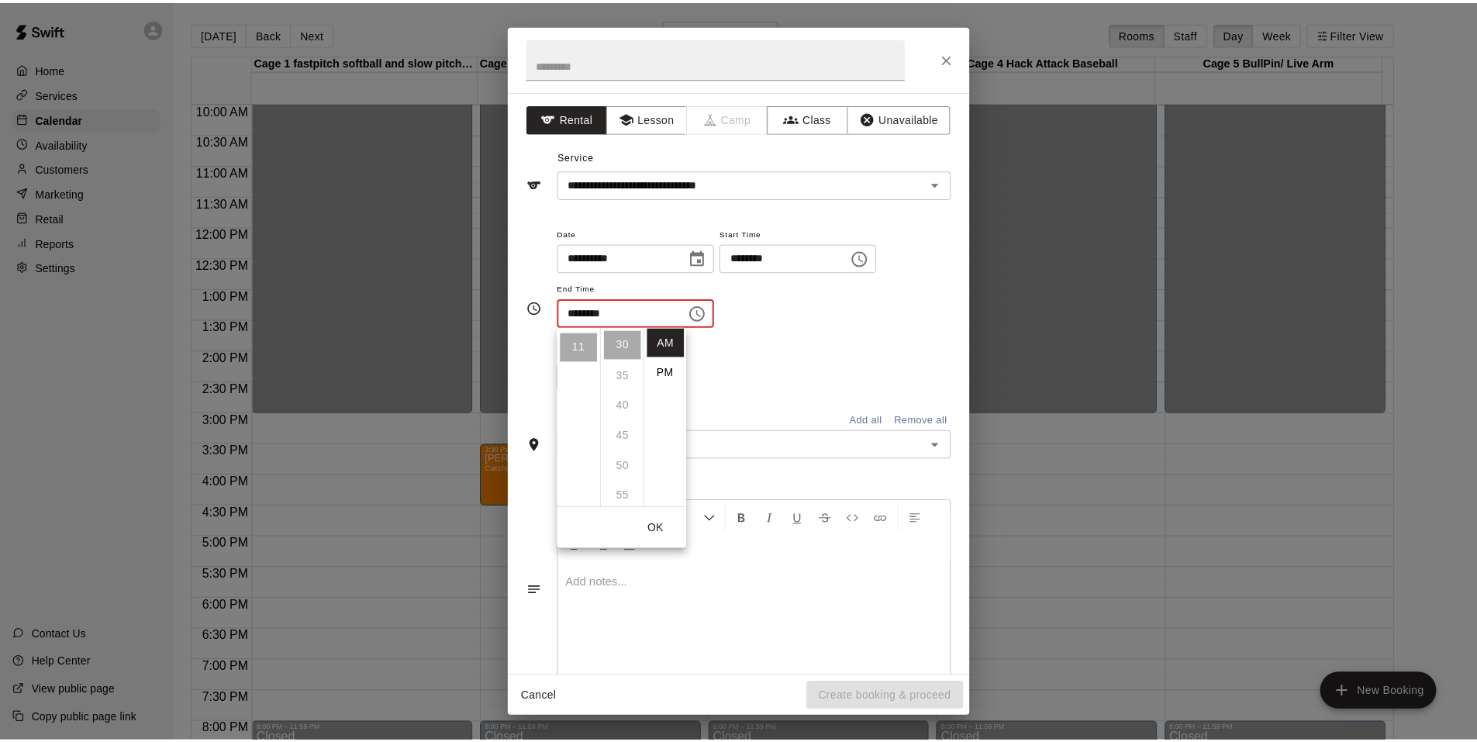
scroll to position [28, 0]
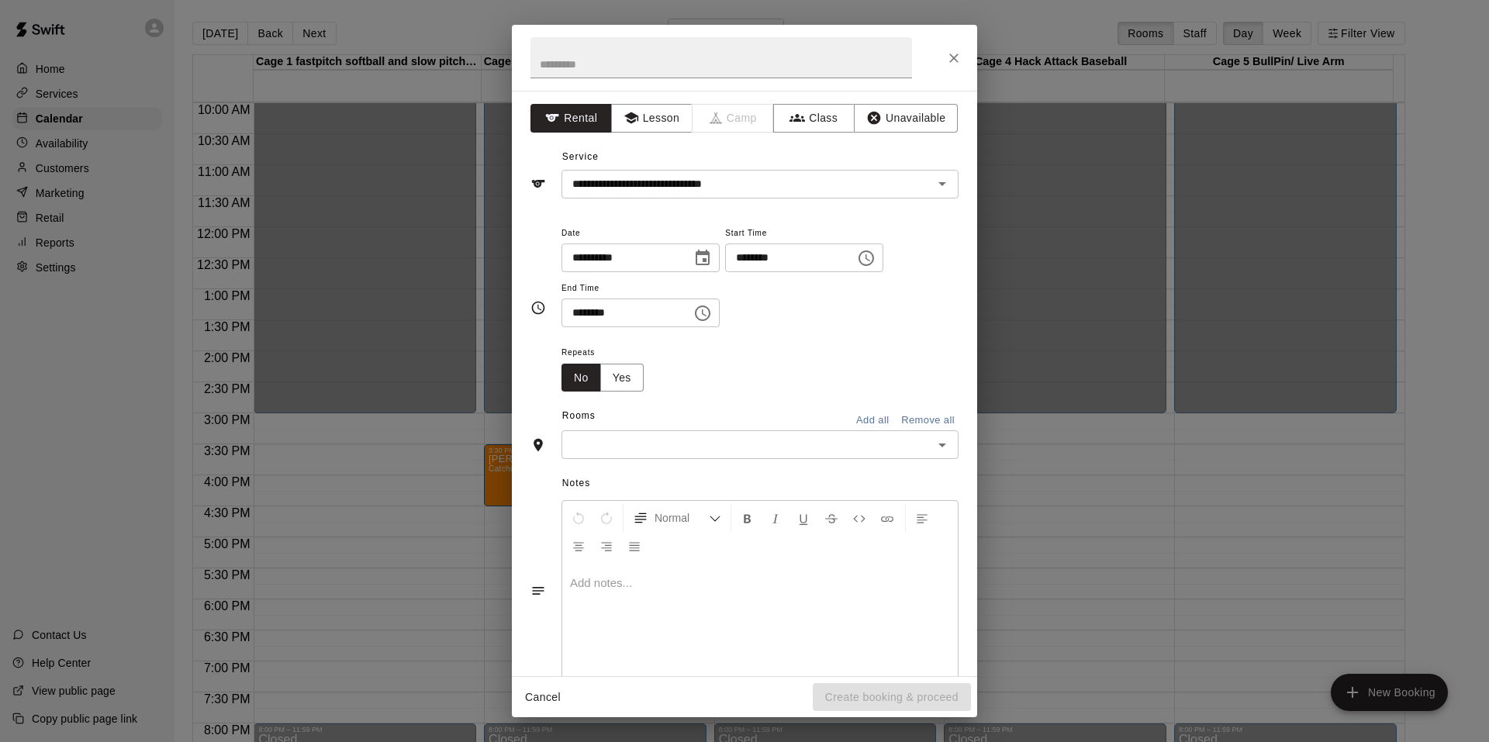
click at [583, 315] on input "********" at bounding box center [620, 313] width 119 height 29
type input "********"
click at [648, 437] on input "text" at bounding box center [747, 444] width 362 height 19
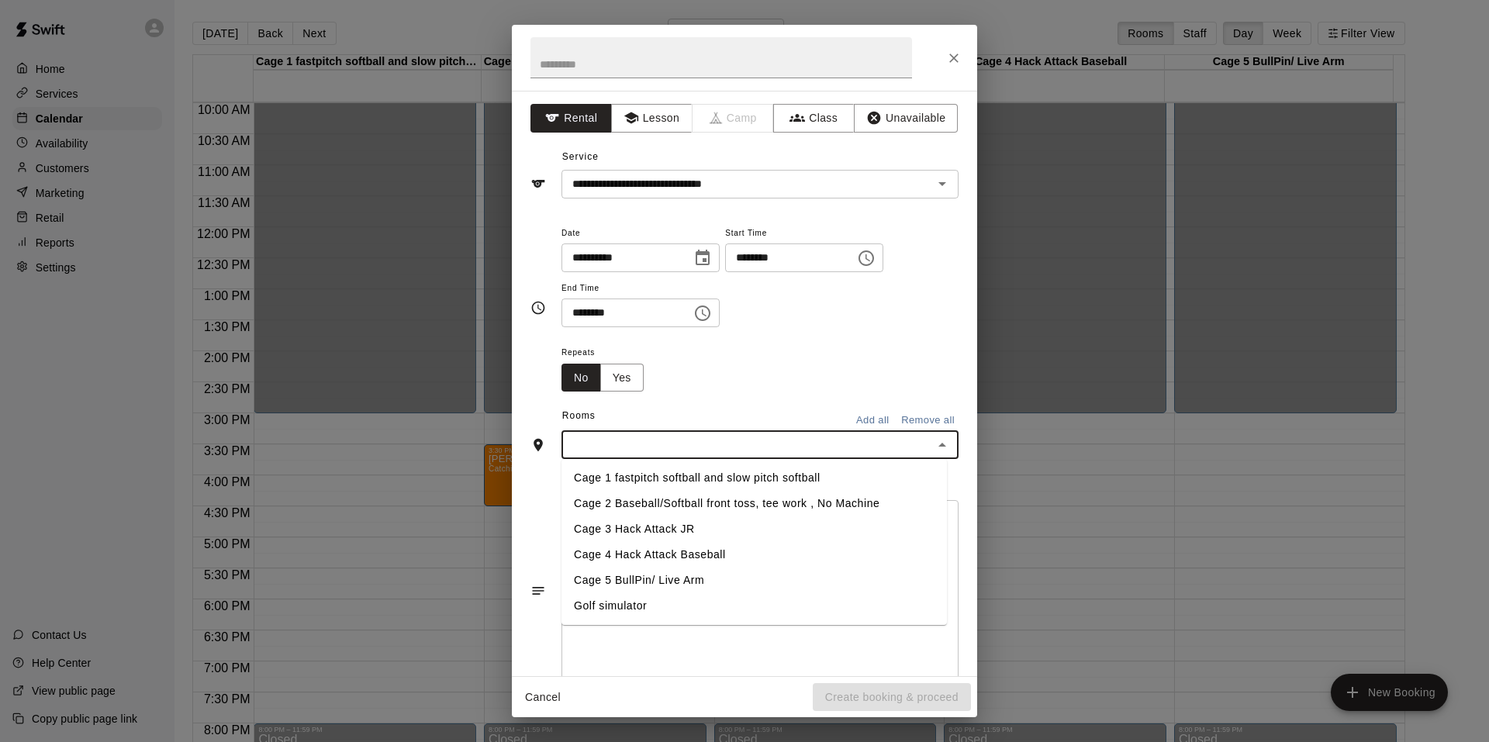
click at [651, 507] on li "Cage 2 Baseball/Softball front toss, tee work , No Machine" at bounding box center [753, 504] width 385 height 26
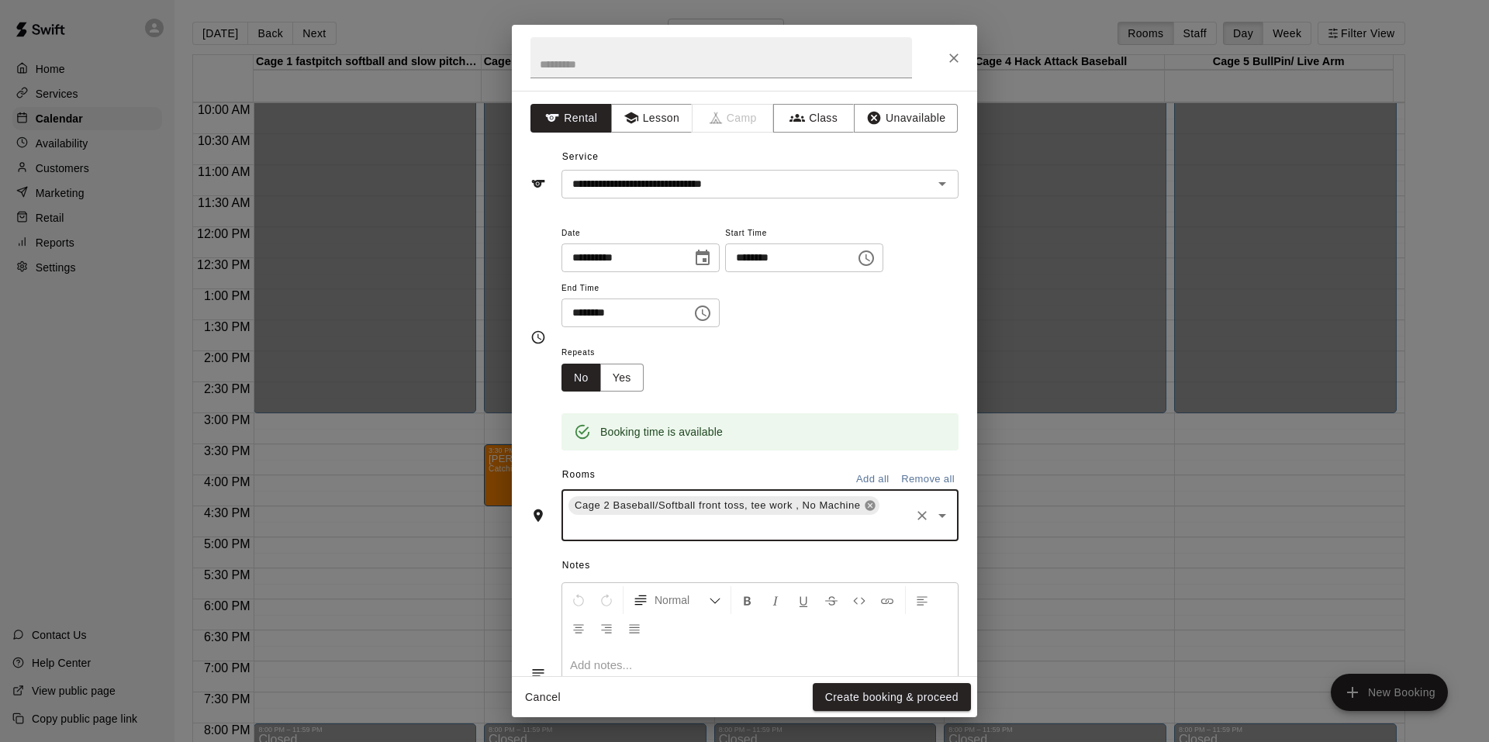
click at [875, 508] on icon at bounding box center [870, 506] width 10 height 10
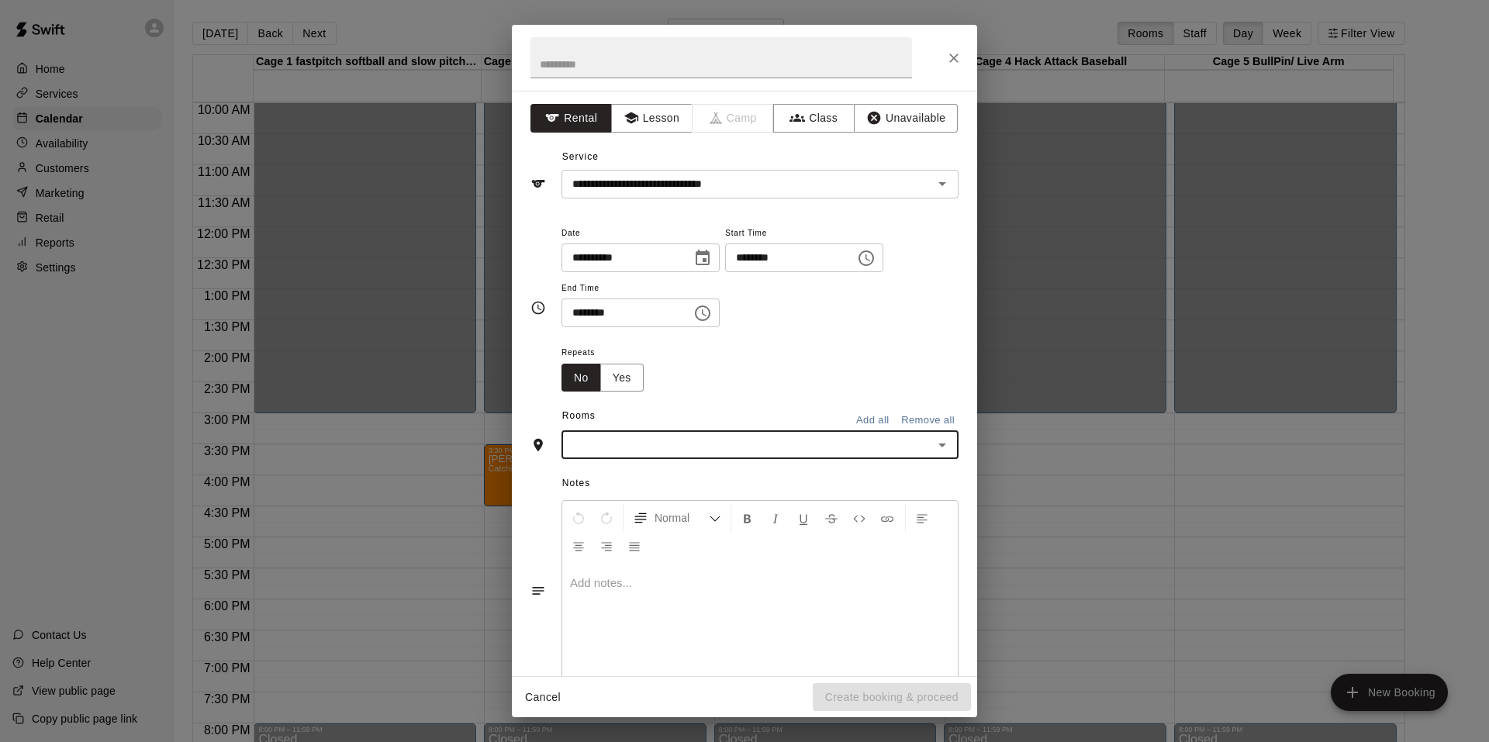
click at [690, 452] on input "text" at bounding box center [747, 444] width 362 height 19
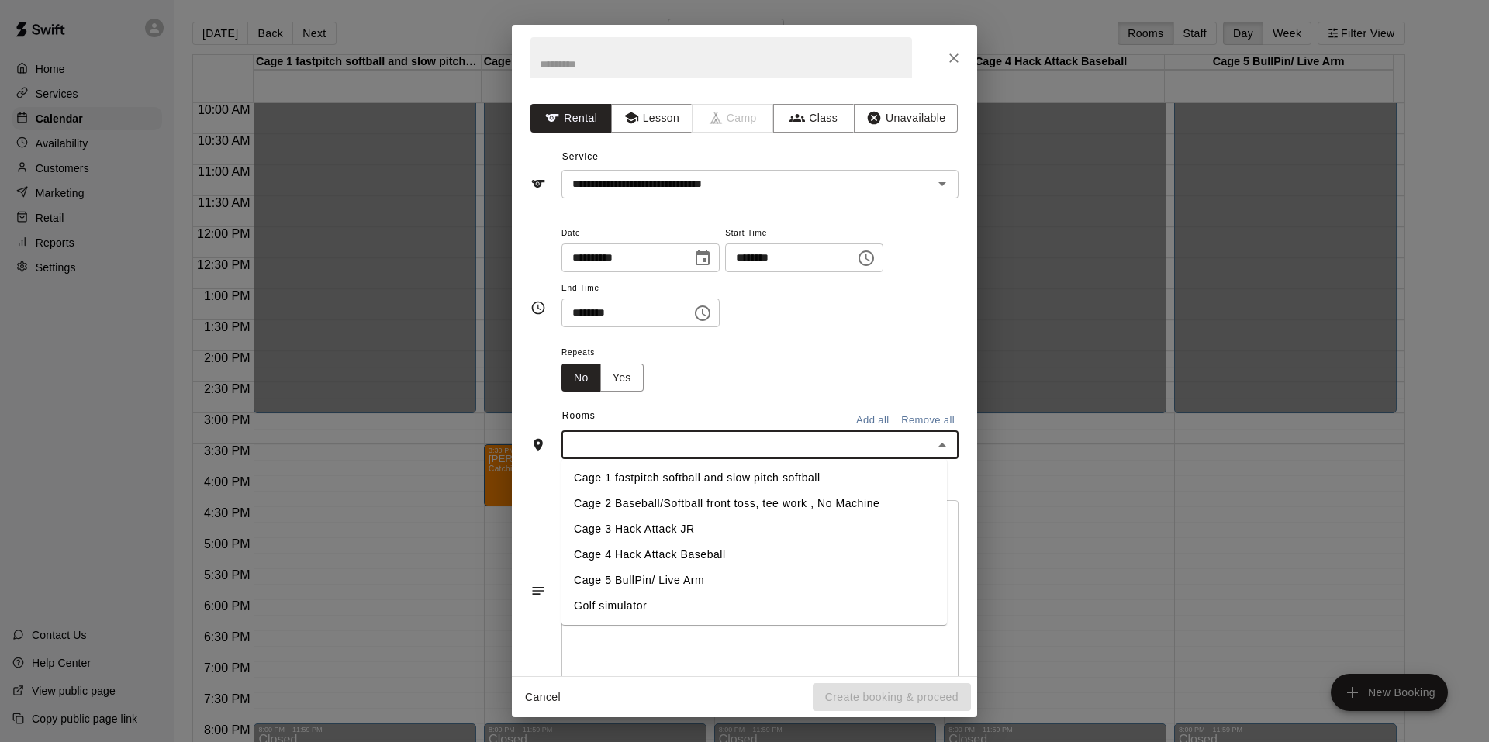
click at [679, 529] on li "Cage 3 Hack Attack JR" at bounding box center [753, 529] width 385 height 26
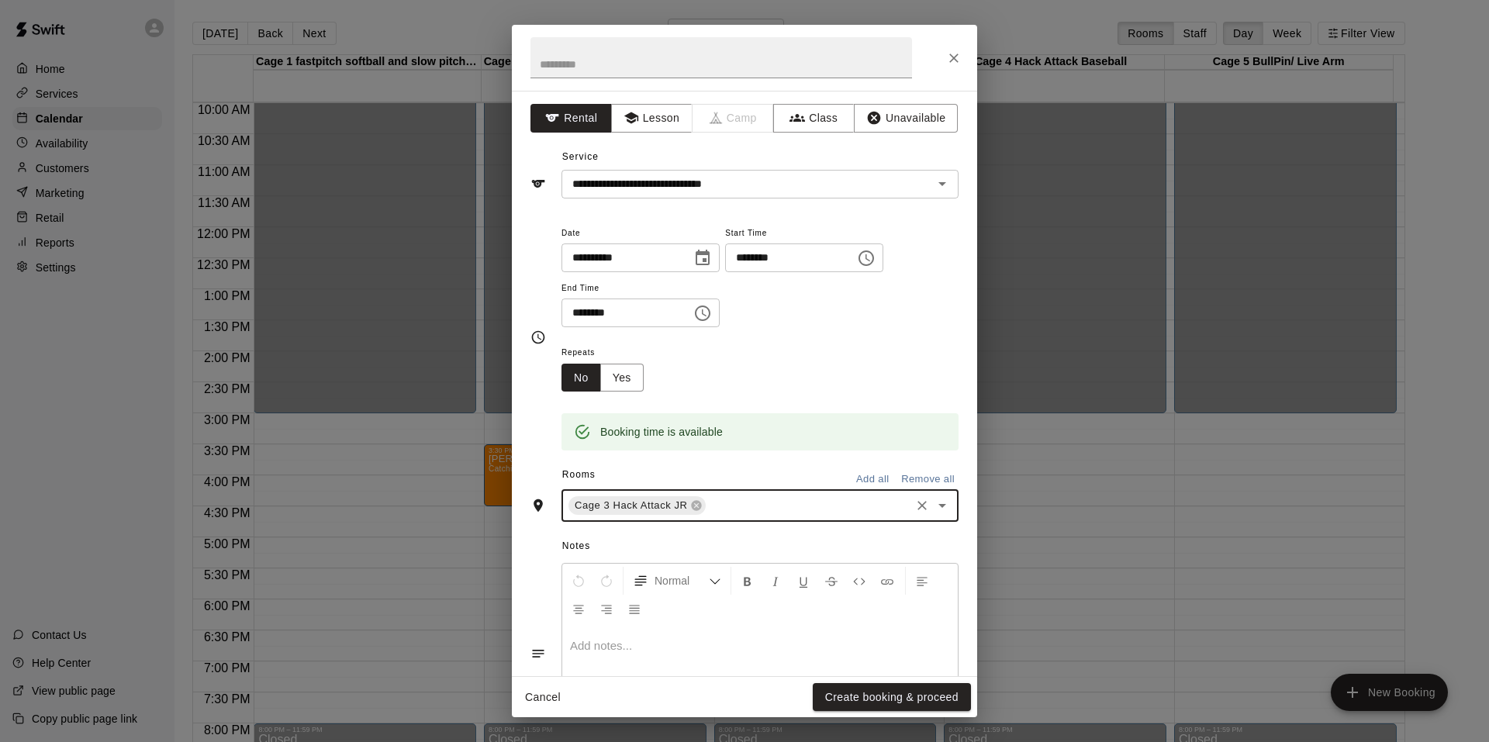
click at [768, 507] on input "text" at bounding box center [808, 505] width 200 height 19
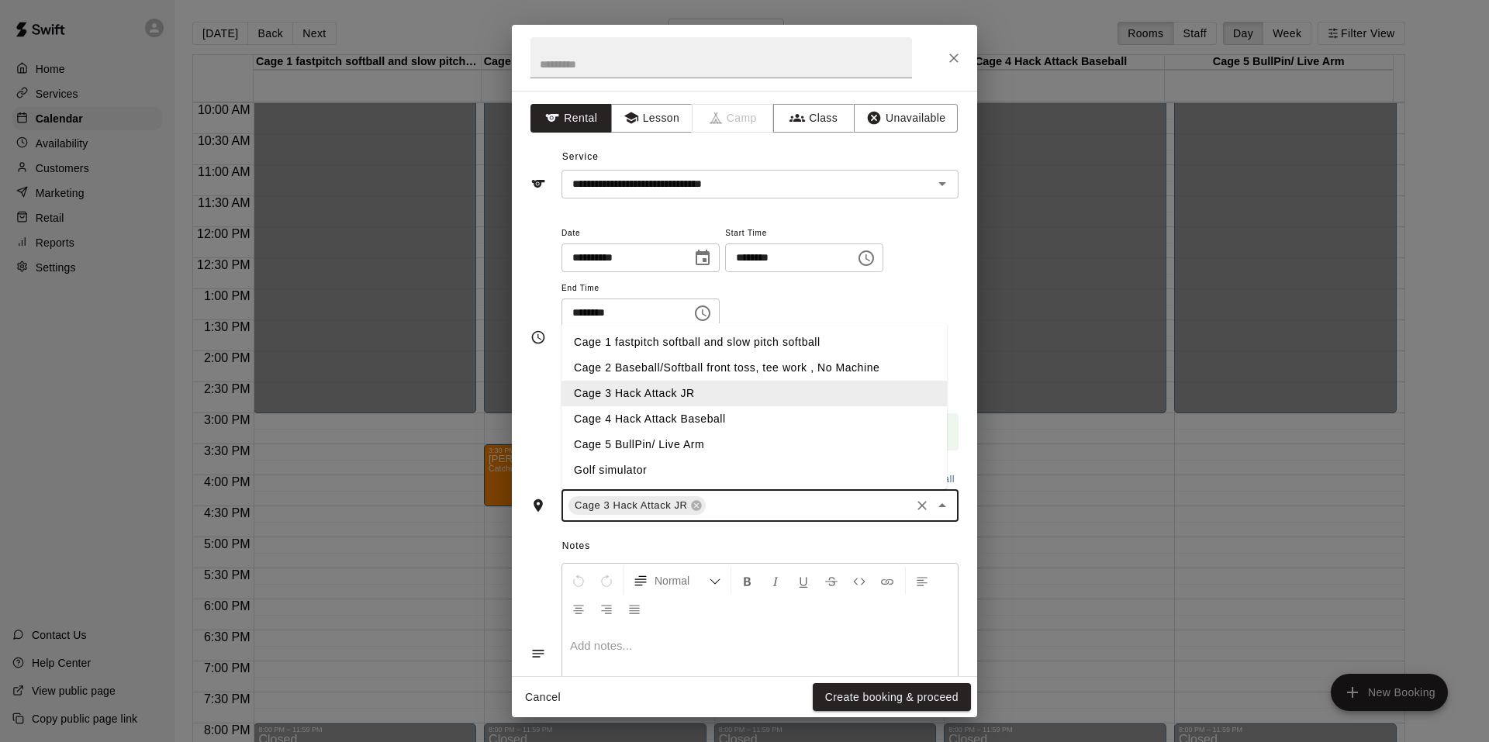
click at [668, 423] on li "Cage 4 Hack Attack Baseball" at bounding box center [753, 419] width 385 height 26
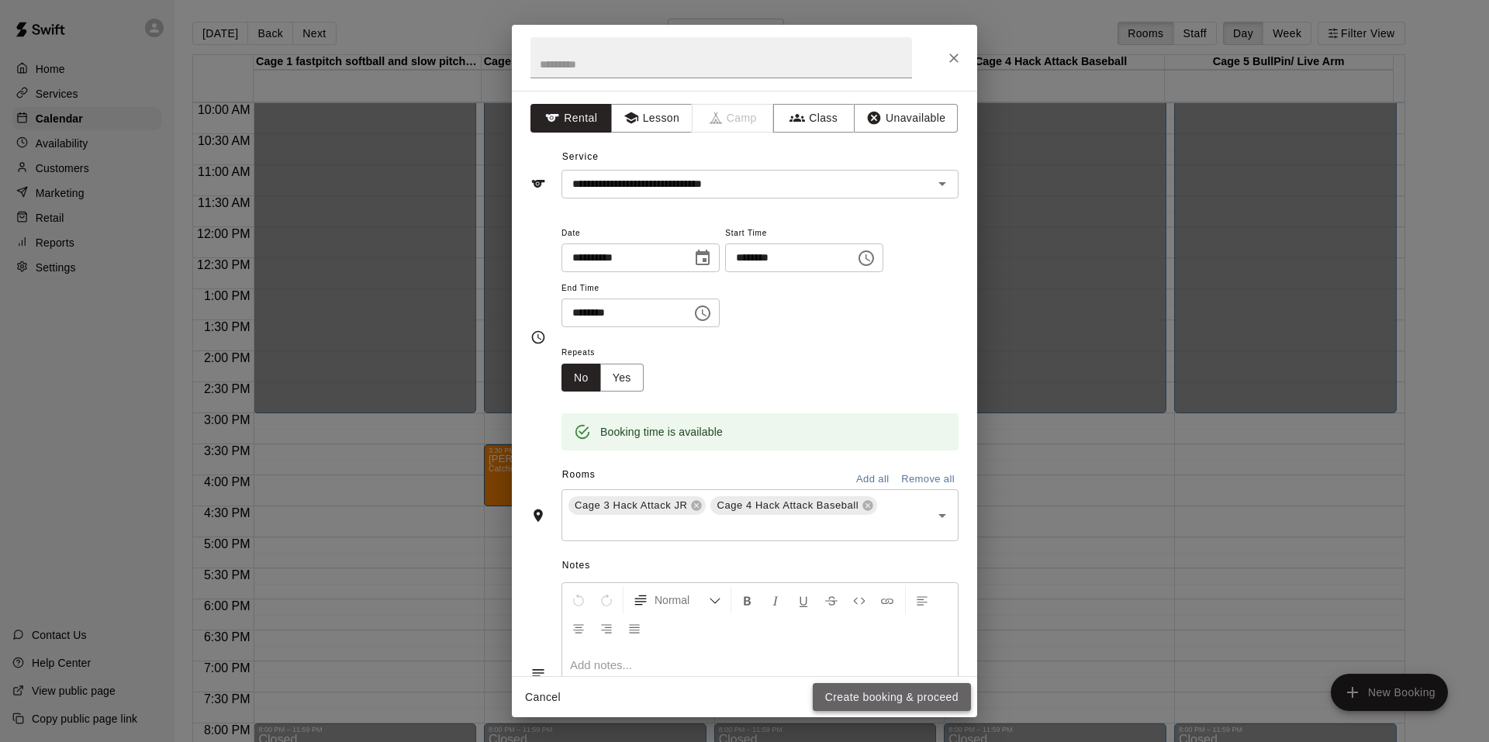
click at [864, 693] on button "Create booking & proceed" at bounding box center [892, 697] width 158 height 29
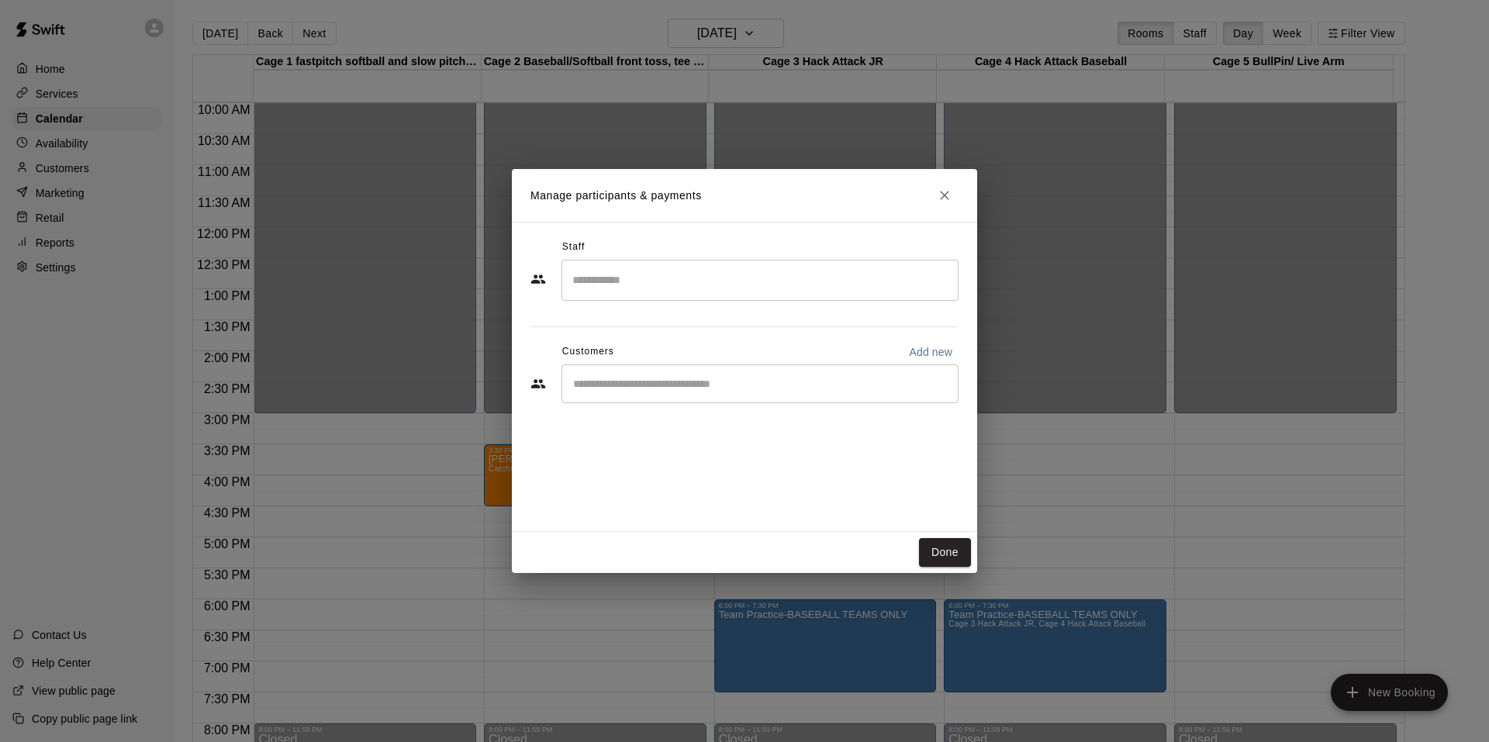
click at [651, 382] on input "Start typing to search customers..." at bounding box center [759, 384] width 383 height 16
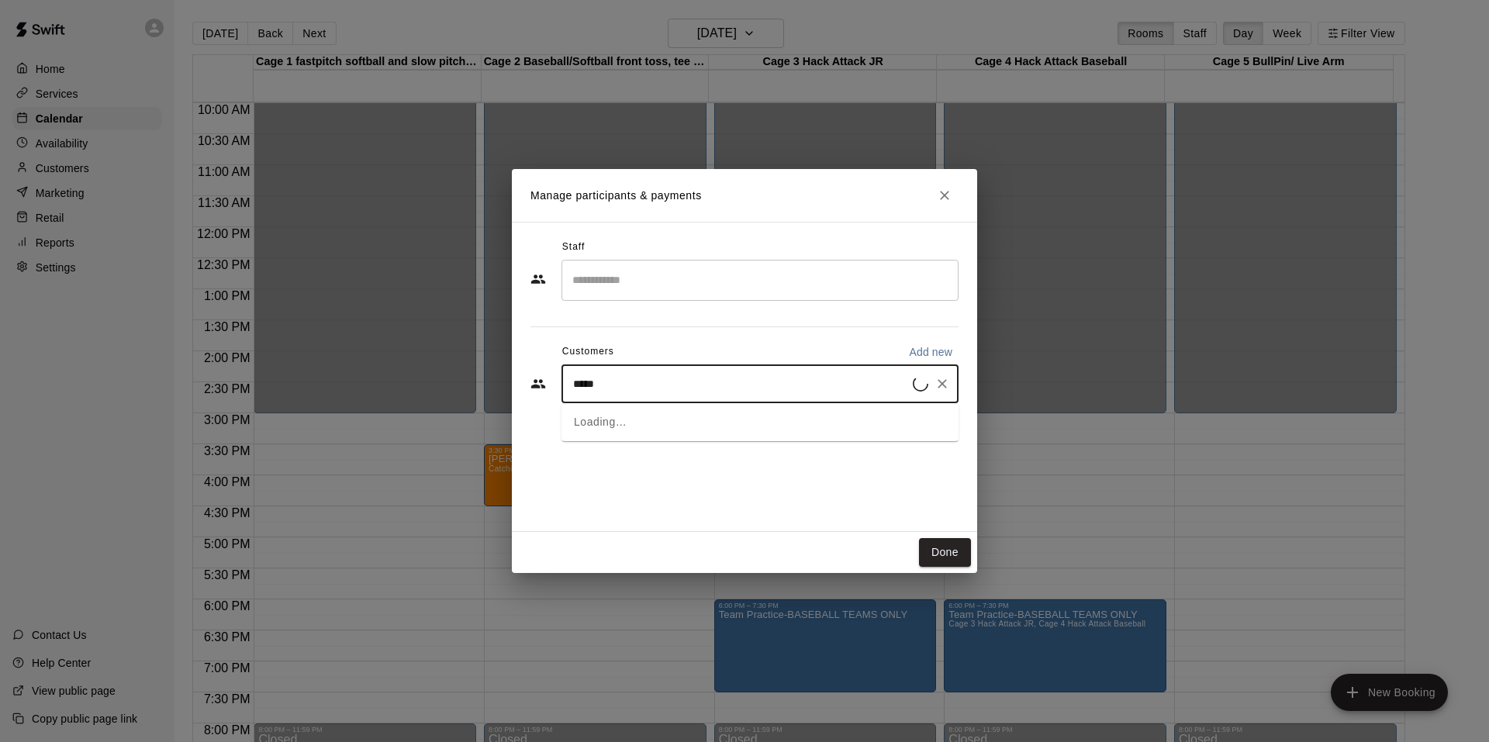
type input "******"
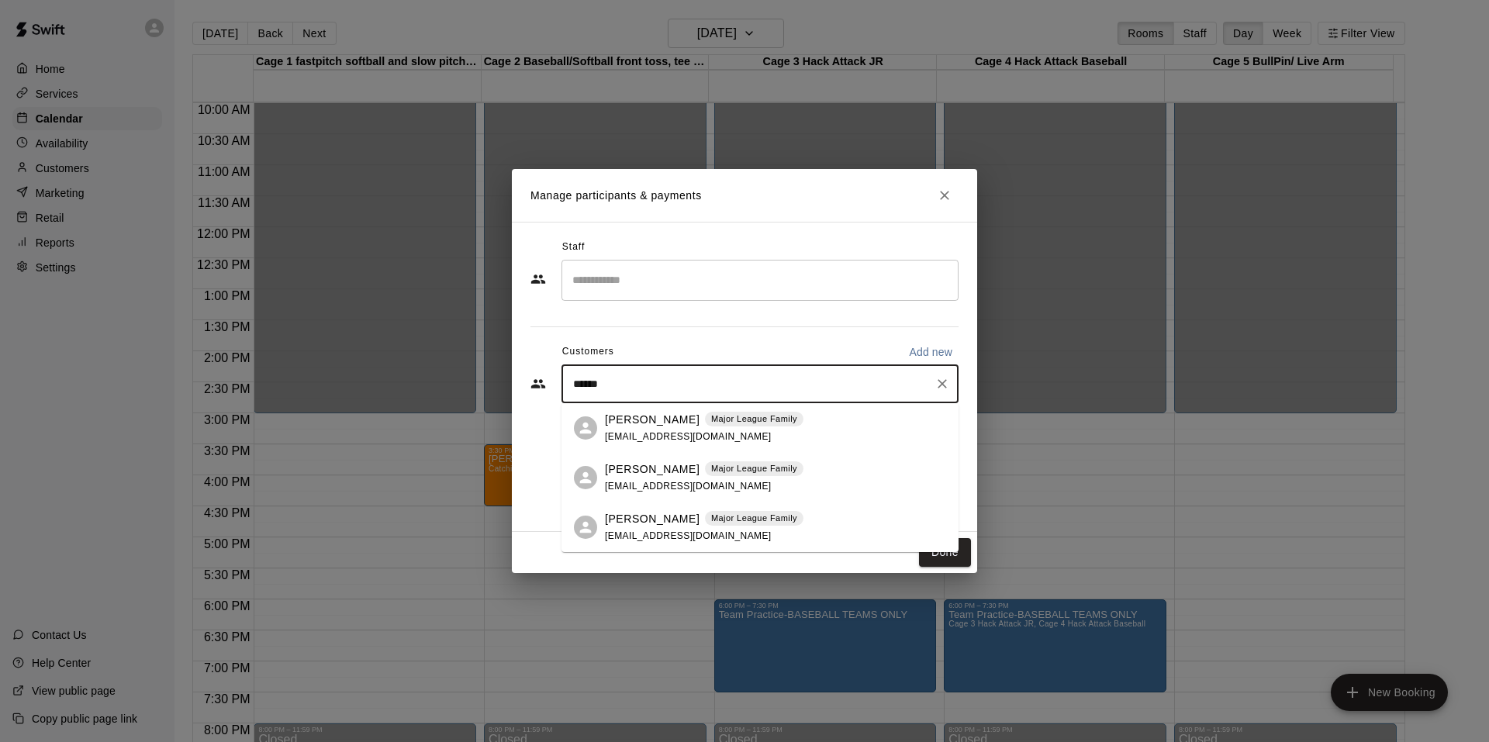
click at [648, 431] on span "[EMAIL_ADDRESS][DOMAIN_NAME]" at bounding box center [688, 436] width 167 height 11
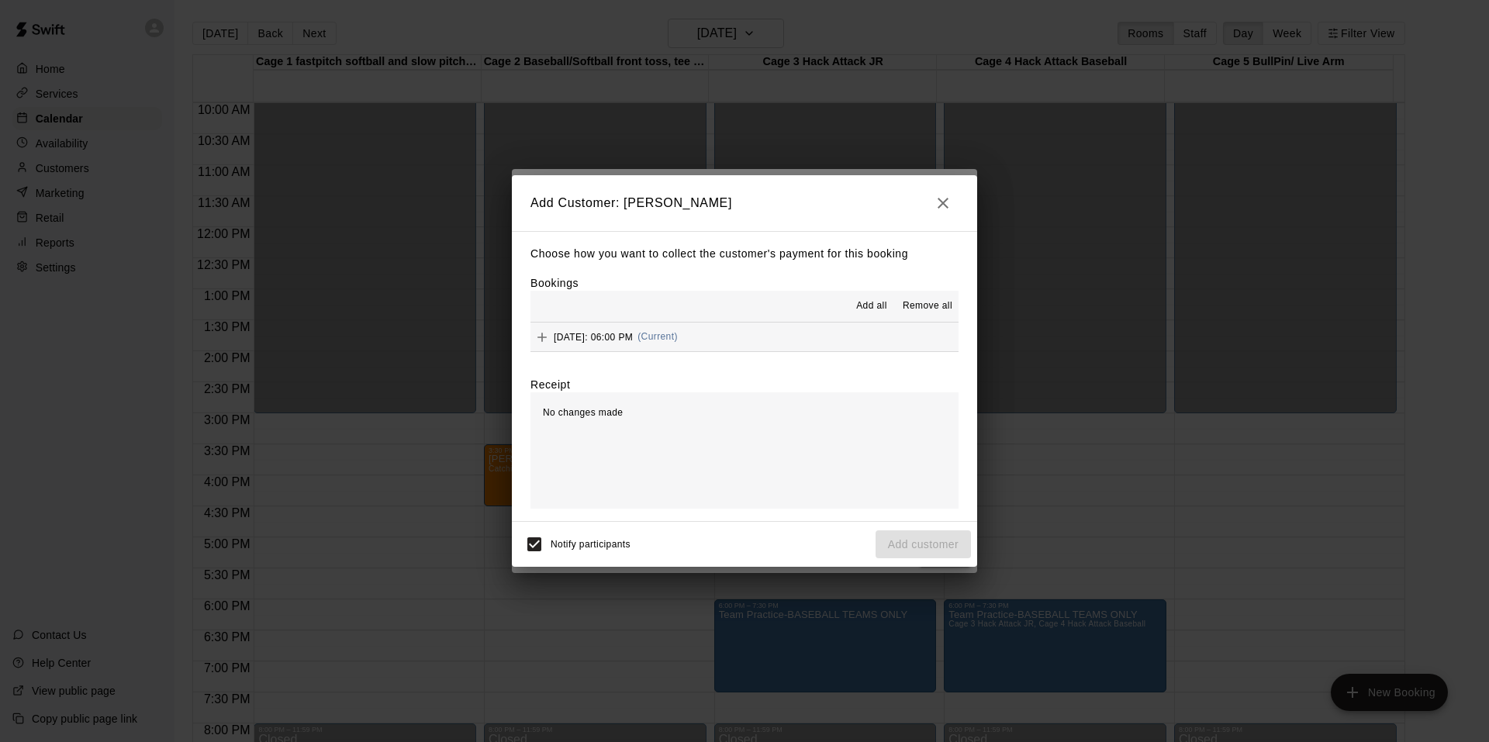
click at [633, 337] on span "[DATE]: 06:00 PM" at bounding box center [593, 336] width 79 height 11
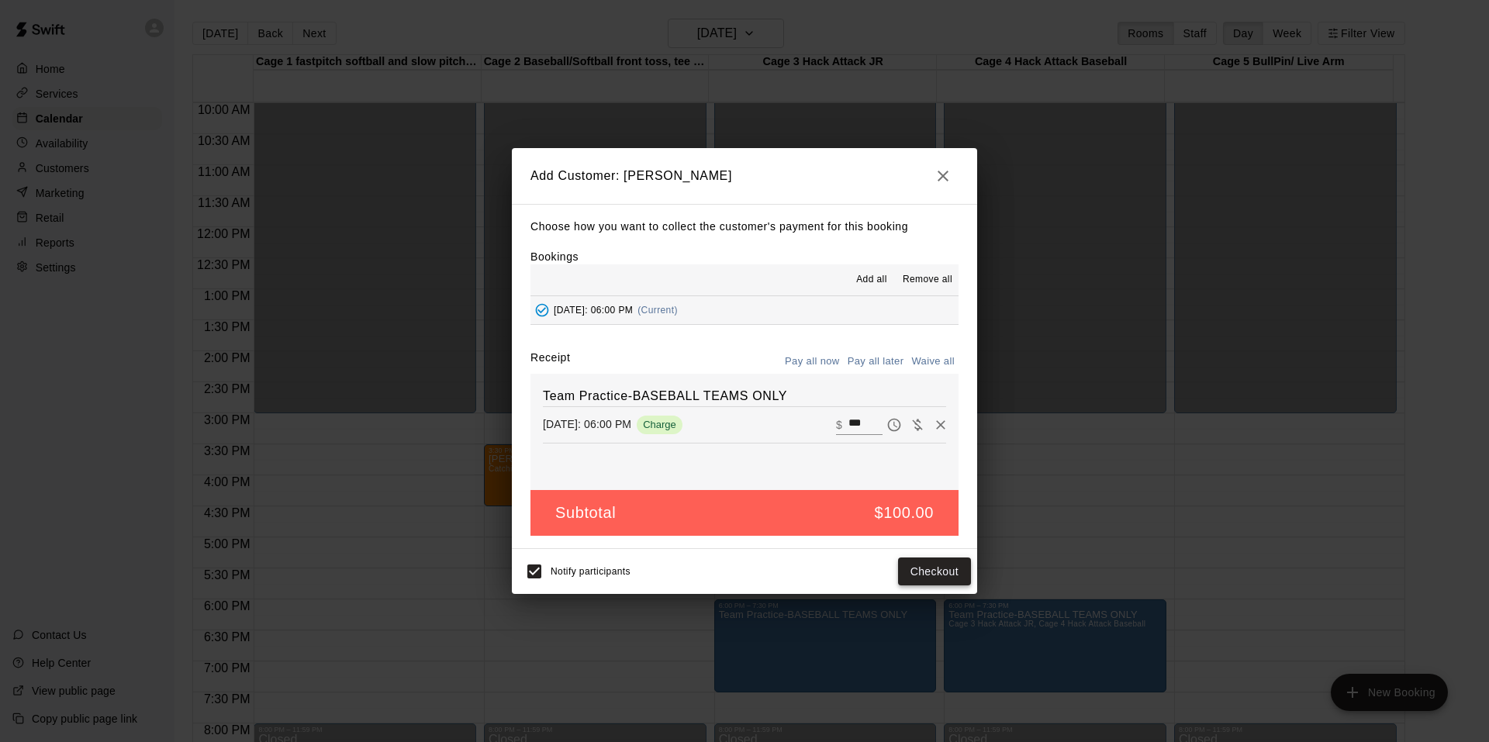
click at [913, 566] on button "Checkout" at bounding box center [934, 572] width 73 height 29
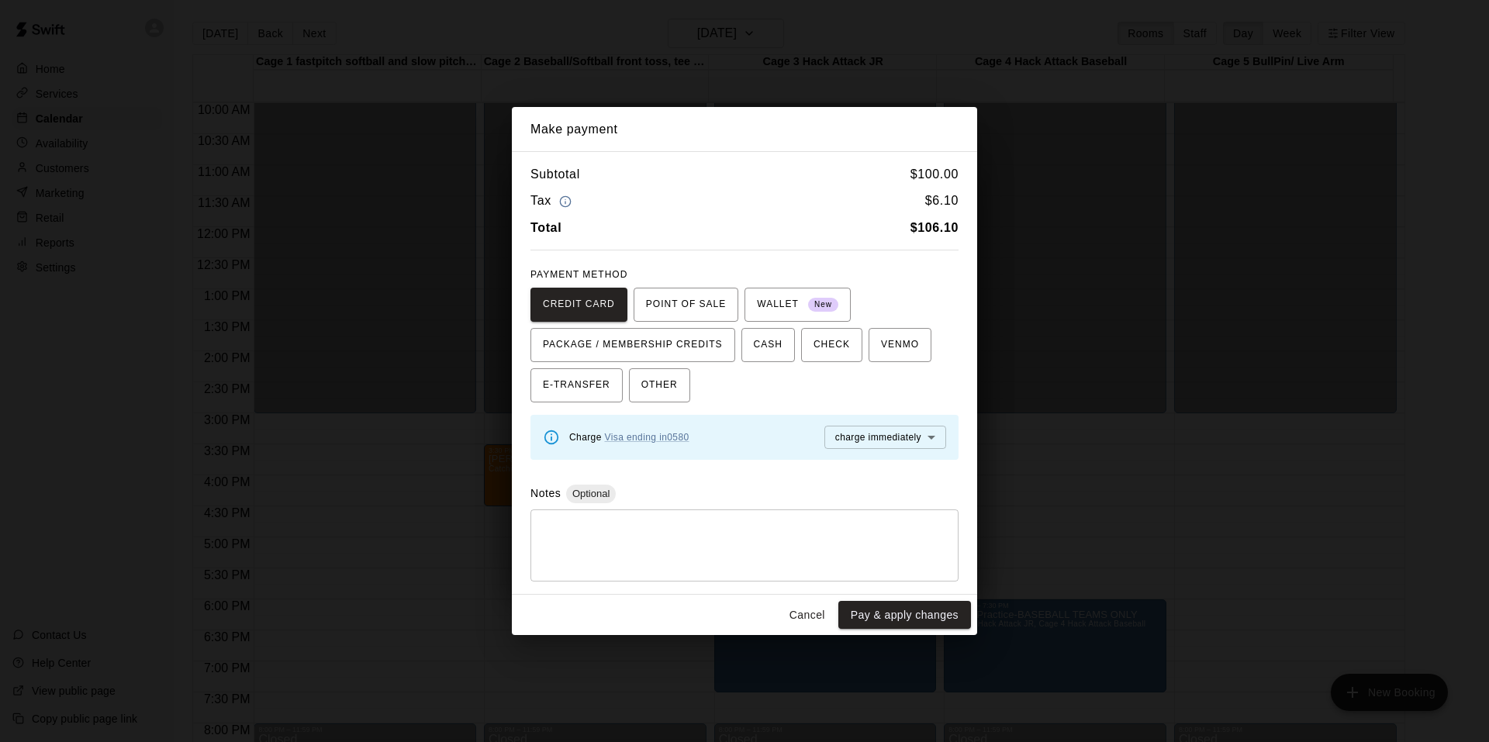
click at [675, 444] on div "Charge Visa ending in 0580" at bounding box center [629, 437] width 120 height 17
click at [673, 441] on link "Visa ending in 0580" at bounding box center [647, 437] width 85 height 11
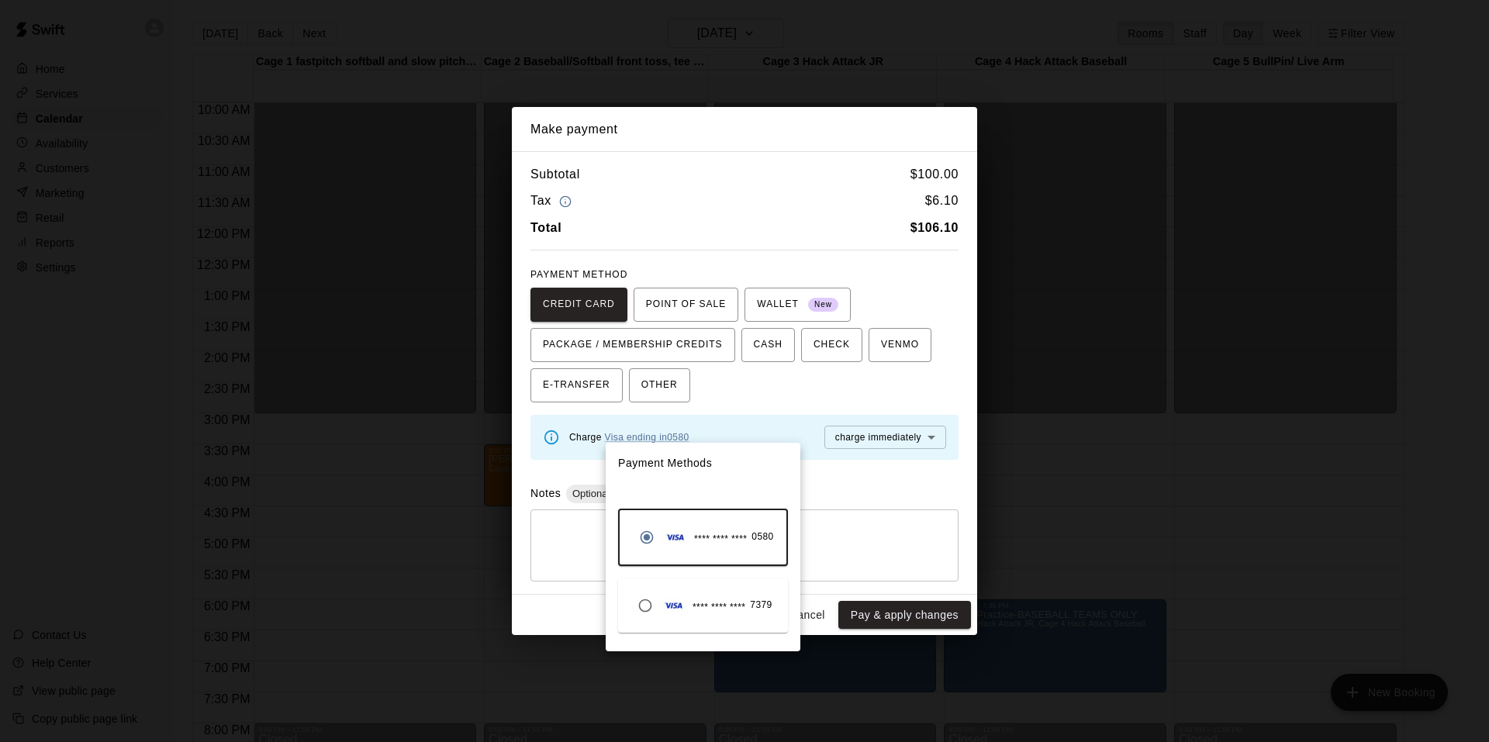
click at [716, 599] on div "**** **** **** 7379" at bounding box center [701, 605] width 142 height 29
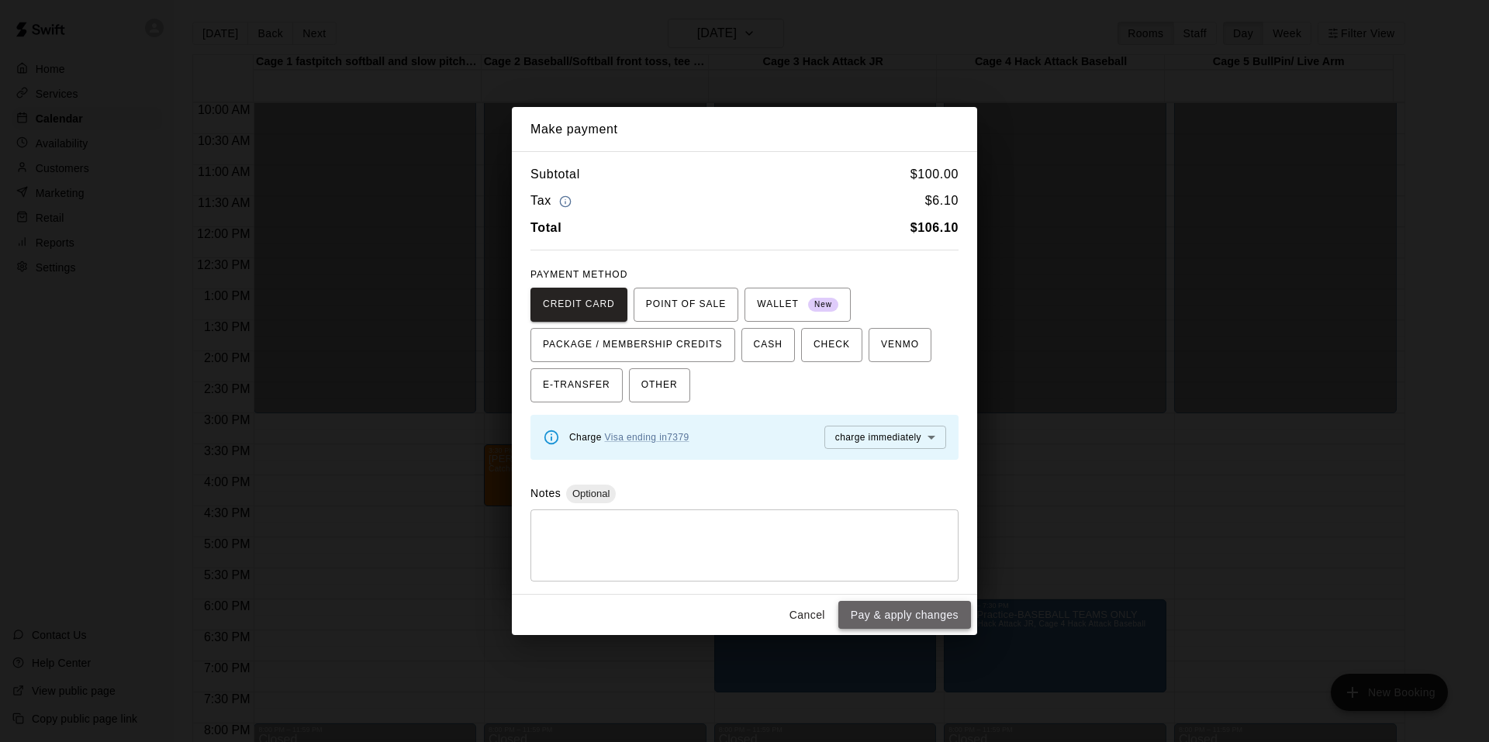
click at [929, 617] on button "Pay & apply changes" at bounding box center [904, 615] width 133 height 29
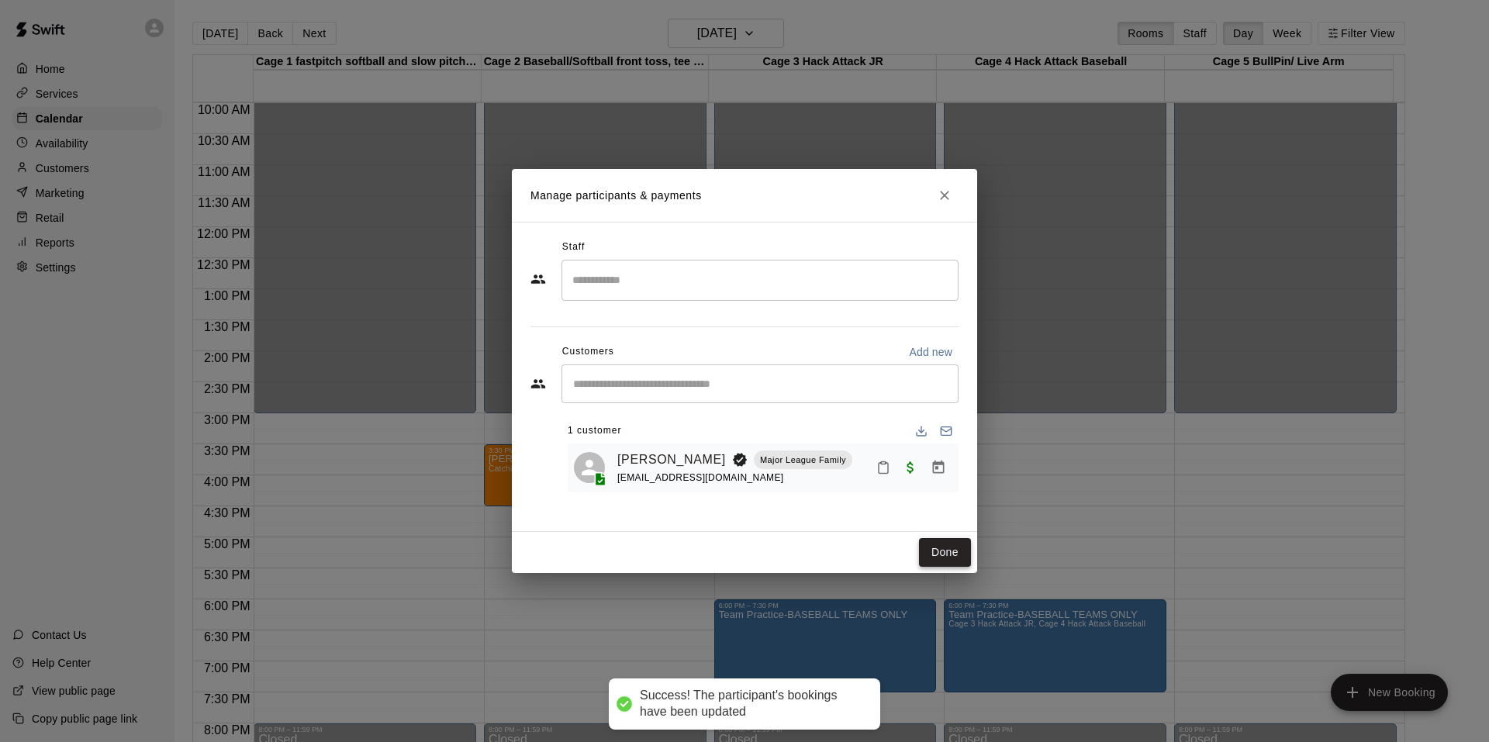
click at [949, 551] on button "Done" at bounding box center [945, 552] width 52 height 29
